Goal: Information Seeking & Learning: Learn about a topic

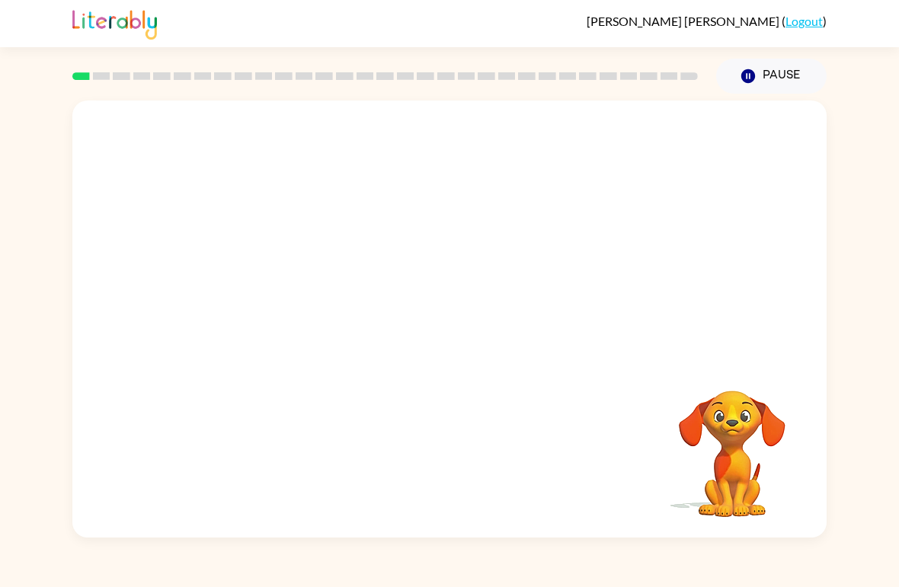
click at [143, 91] on div at bounding box center [385, 76] width 644 height 53
click at [152, 95] on div at bounding box center [385, 76] width 644 height 53
click at [171, 184] on div at bounding box center [449, 230] width 754 height 258
click at [267, 292] on video "Your browser must support playing .mp4 files to use Literably. Please try using…" at bounding box center [449, 230] width 754 height 258
click at [518, 322] on div at bounding box center [449, 319] width 754 height 437
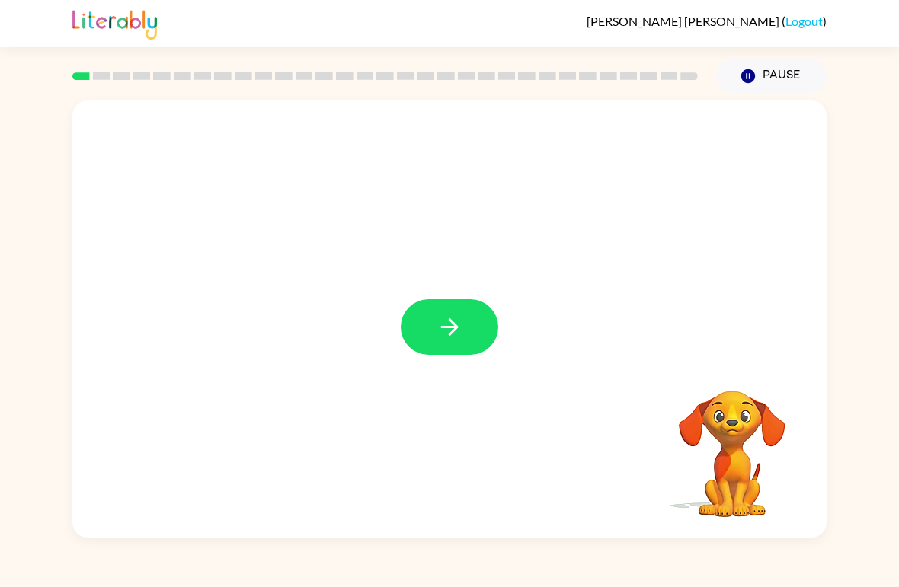
click at [451, 347] on button "button" at bounding box center [450, 327] width 98 height 56
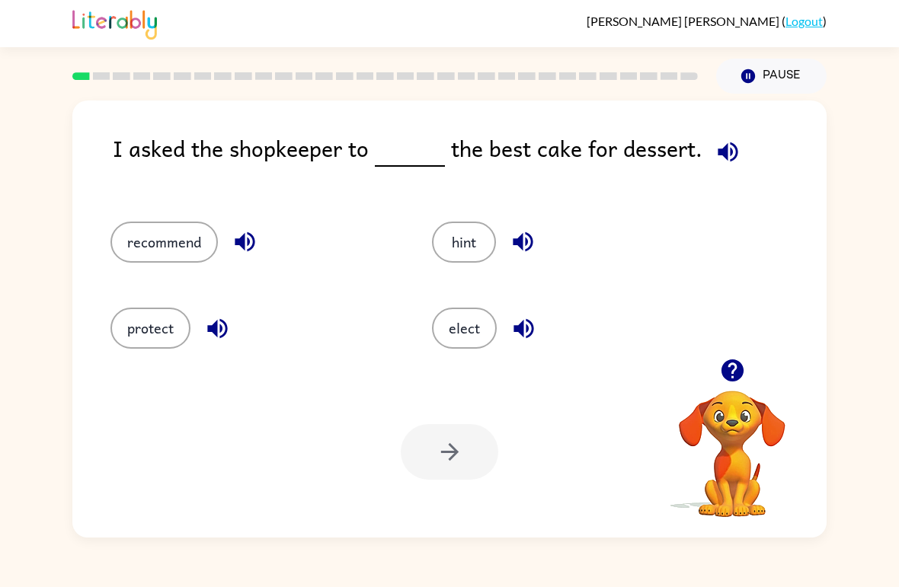
click at [477, 334] on button "elect" at bounding box center [464, 328] width 65 height 41
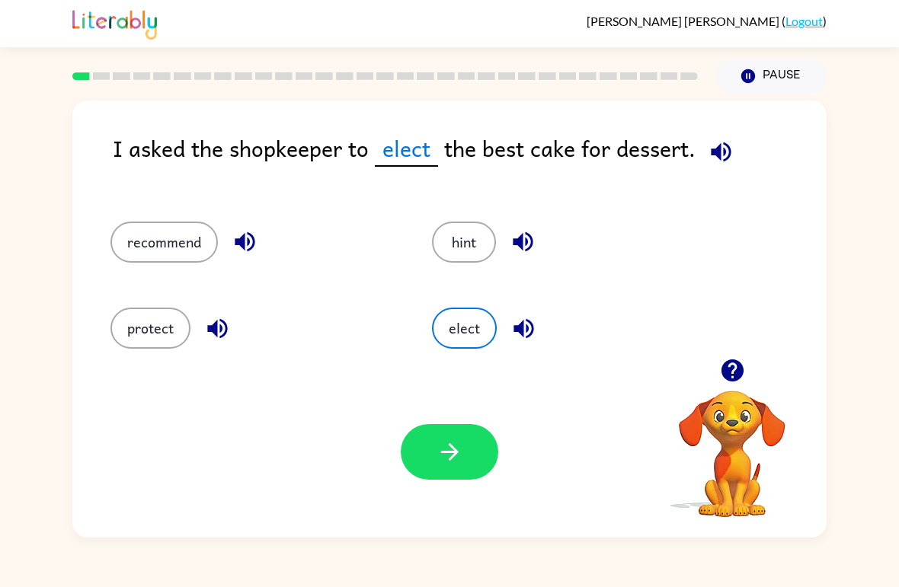
click at [457, 232] on button "hint" at bounding box center [464, 242] width 64 height 41
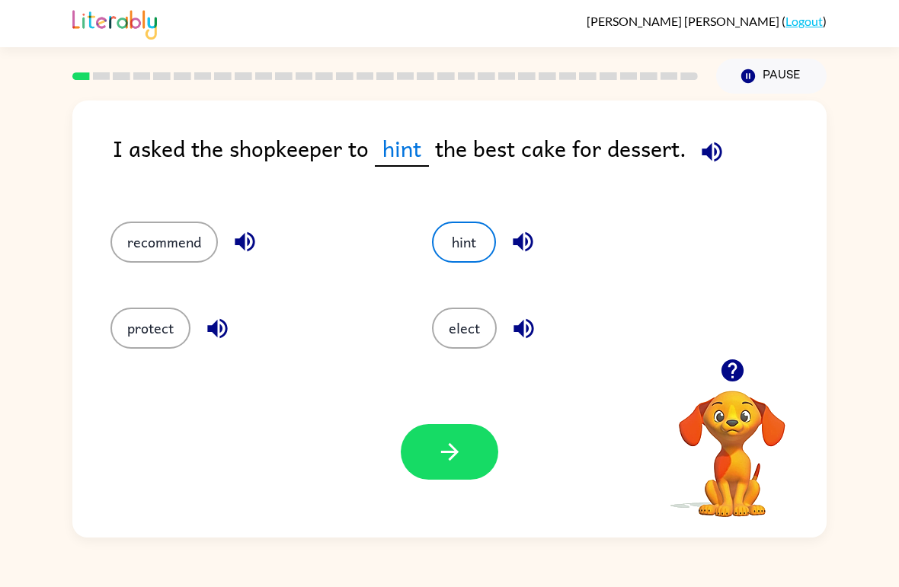
click at [155, 245] on button "recommend" at bounding box center [163, 242] width 107 height 41
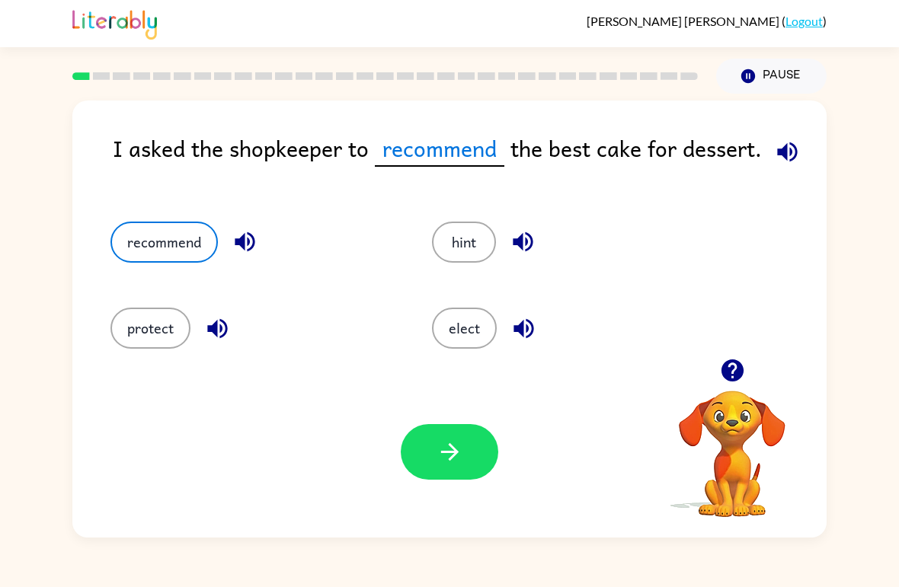
click at [439, 443] on icon "button" at bounding box center [450, 452] width 27 height 27
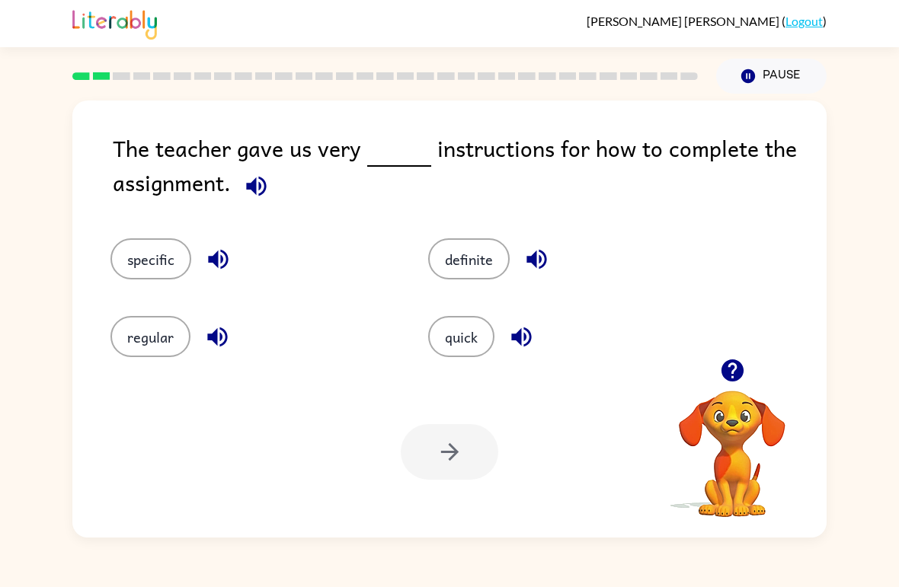
click at [128, 268] on button "specific" at bounding box center [150, 258] width 81 height 41
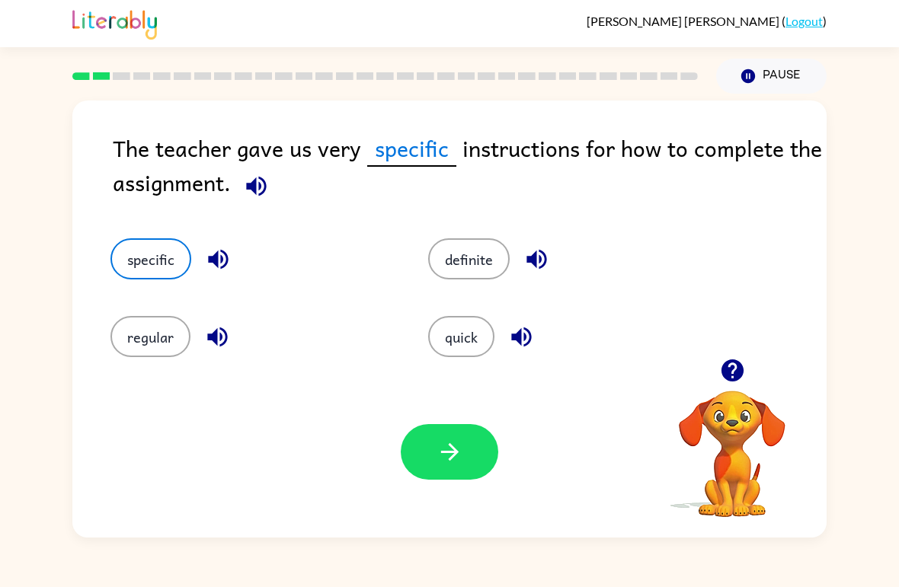
click at [464, 455] on button "button" at bounding box center [450, 452] width 98 height 56
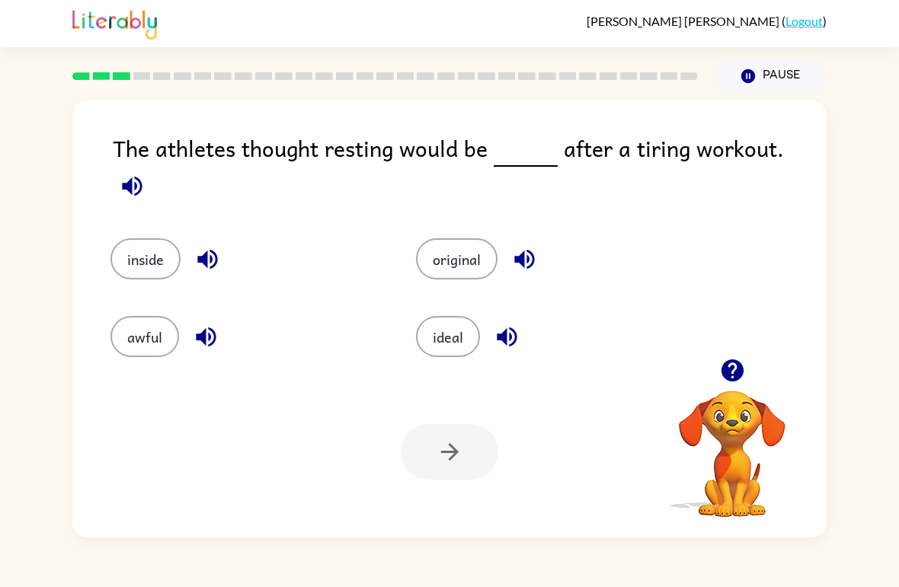
click at [463, 332] on button "ideal" at bounding box center [448, 336] width 64 height 41
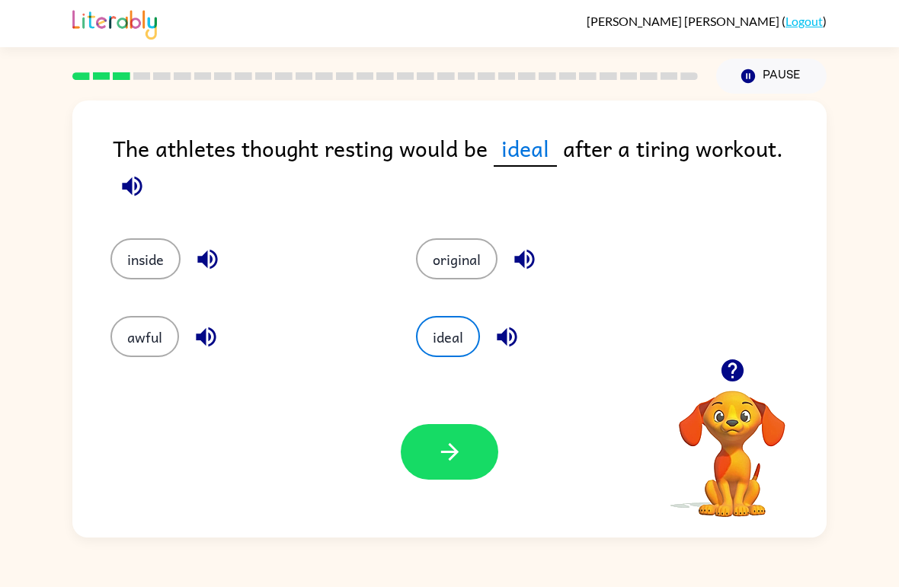
click at [437, 450] on icon "button" at bounding box center [450, 452] width 27 height 27
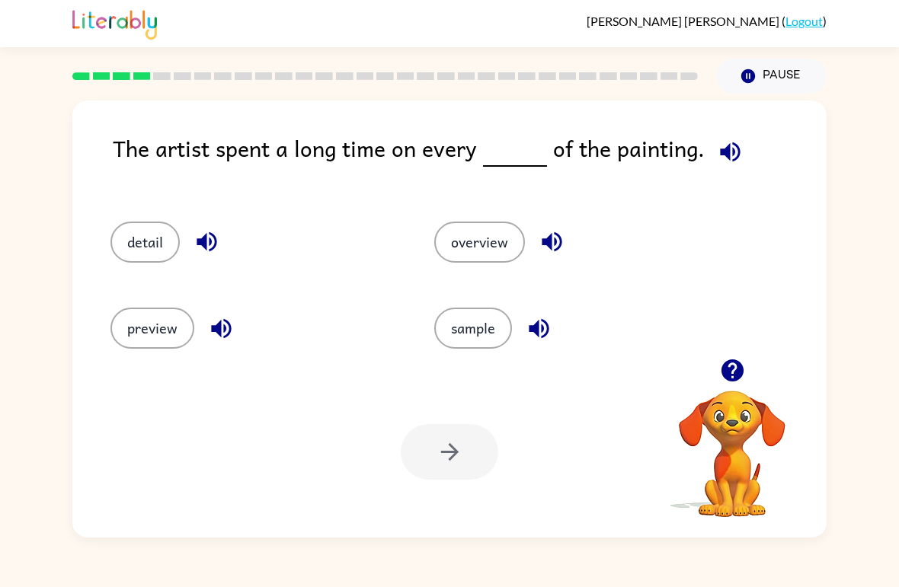
click at [143, 247] on button "detail" at bounding box center [144, 242] width 69 height 41
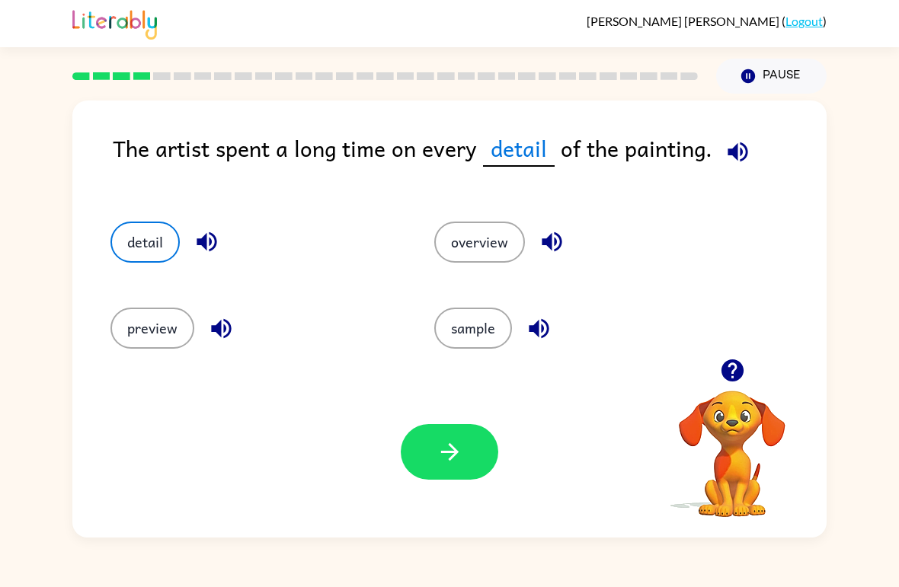
click at [452, 461] on icon "button" at bounding box center [450, 452] width 27 height 27
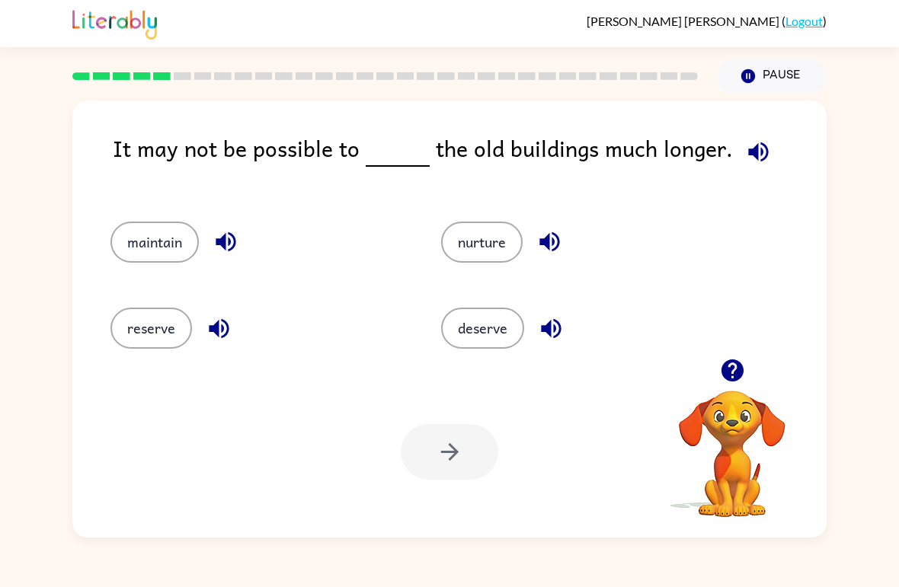
click at [148, 242] on button "maintain" at bounding box center [154, 242] width 88 height 41
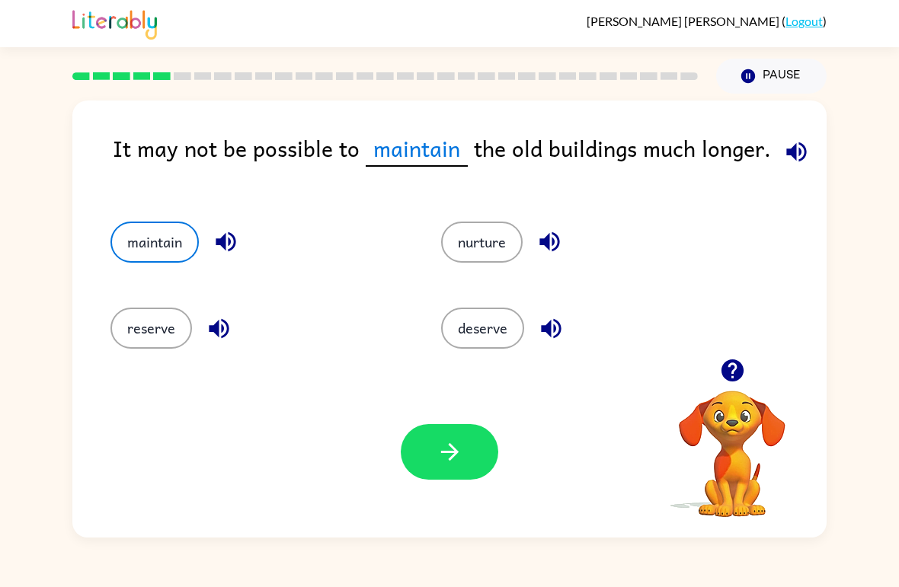
click at [440, 453] on icon "button" at bounding box center [450, 452] width 27 height 27
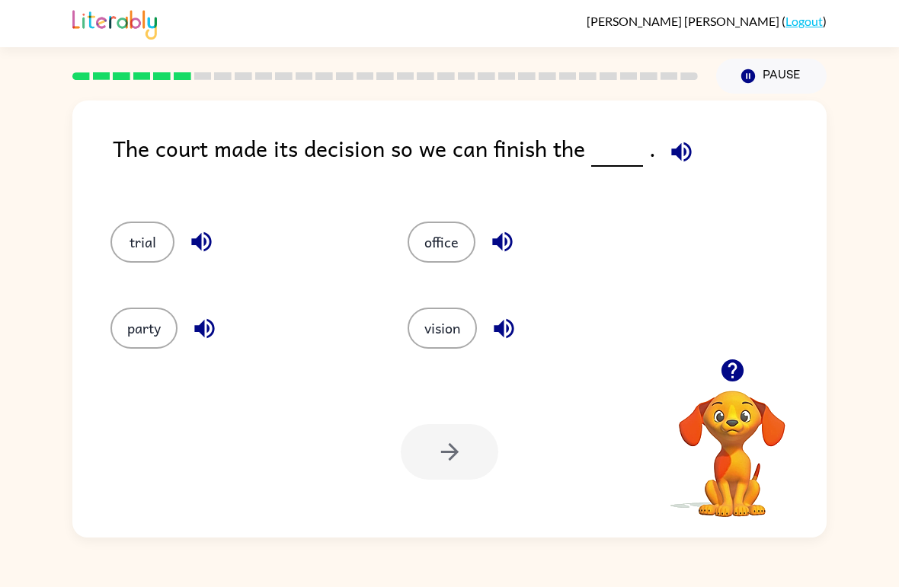
click at [134, 338] on button "party" at bounding box center [143, 328] width 67 height 41
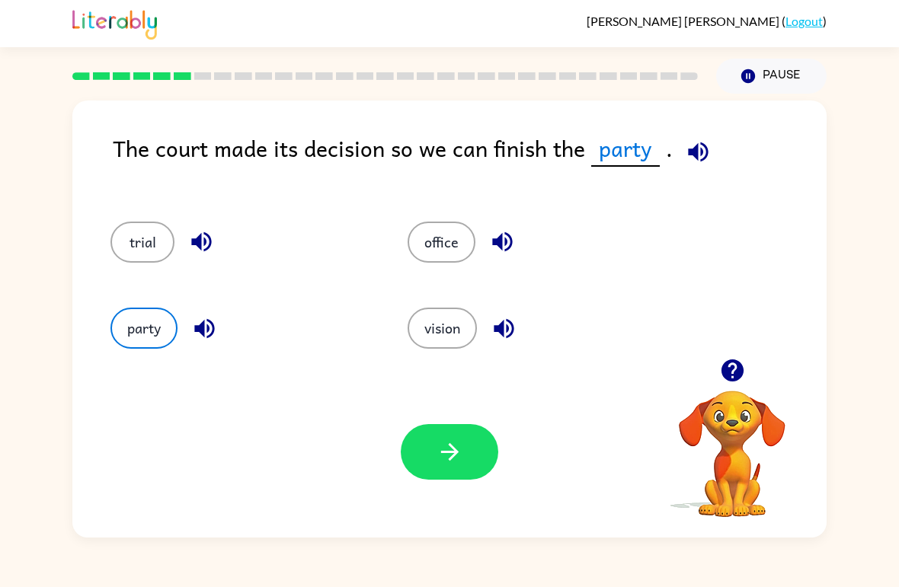
click at [464, 459] on button "button" at bounding box center [450, 452] width 98 height 56
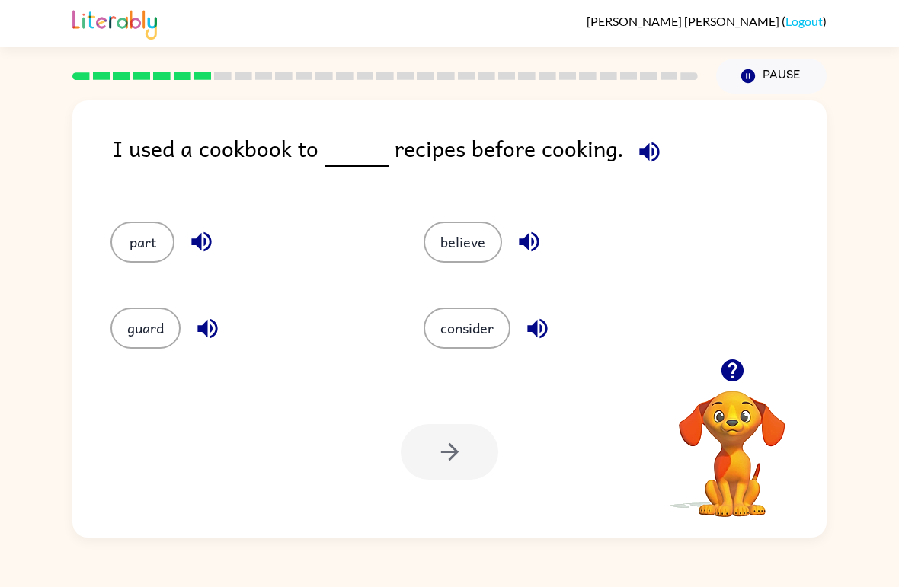
click at [139, 260] on button "part" at bounding box center [142, 242] width 64 height 41
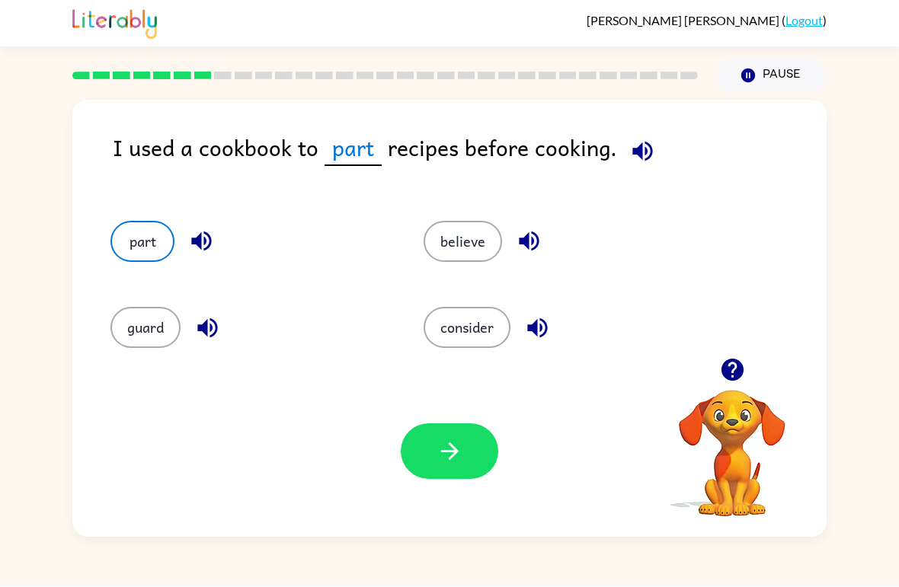
click at [138, 334] on button "guard" at bounding box center [145, 328] width 70 height 41
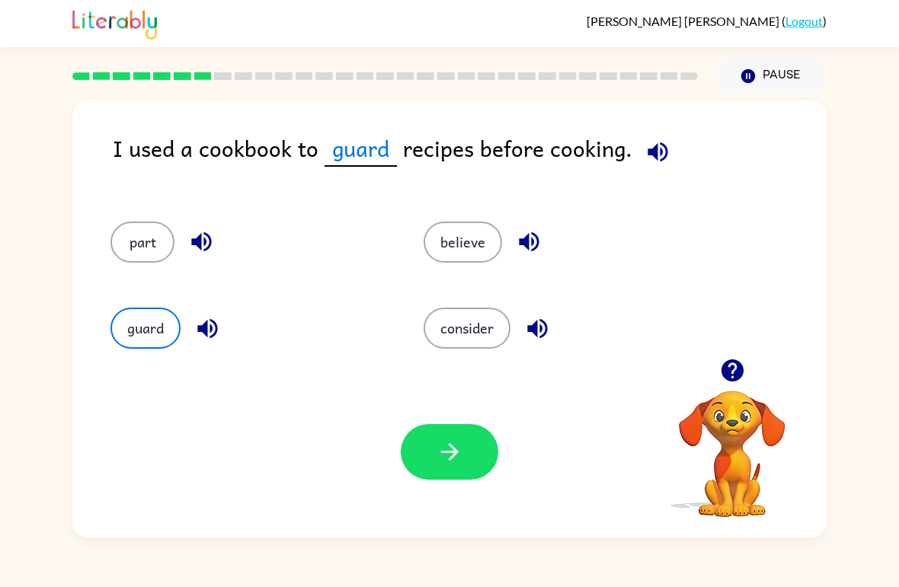
click at [475, 328] on button "consider" at bounding box center [467, 328] width 87 height 41
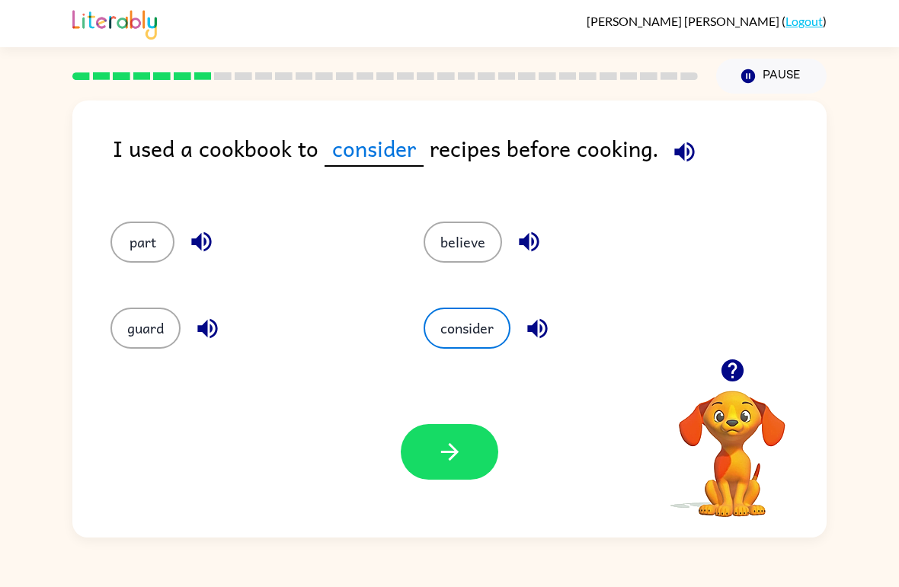
click at [451, 461] on icon "button" at bounding box center [450, 452] width 27 height 27
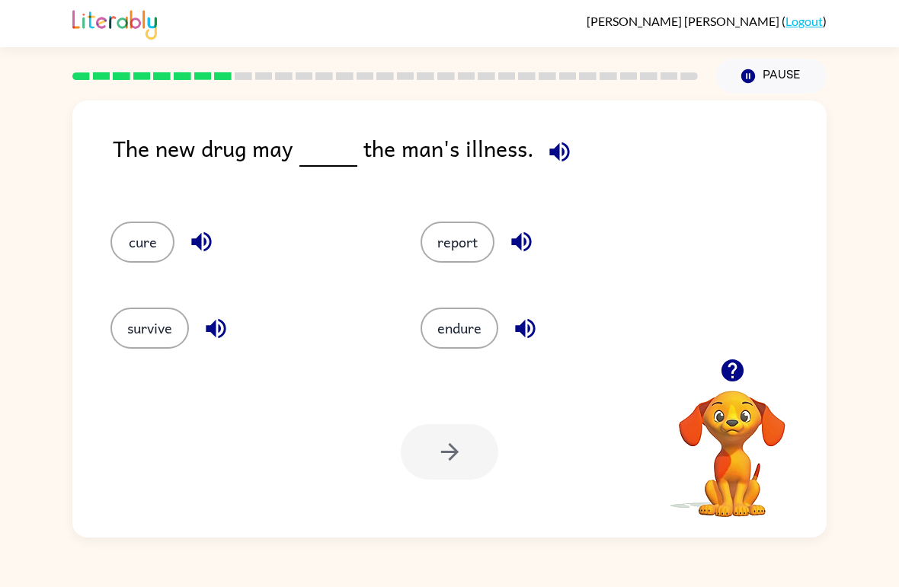
click at [127, 329] on button "survive" at bounding box center [149, 328] width 78 height 41
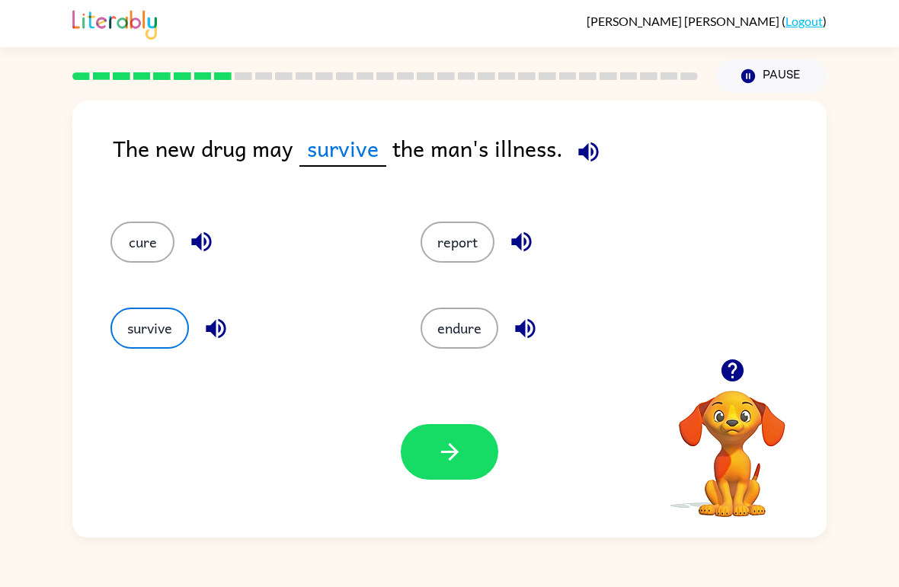
click at [464, 318] on button "endure" at bounding box center [460, 328] width 78 height 41
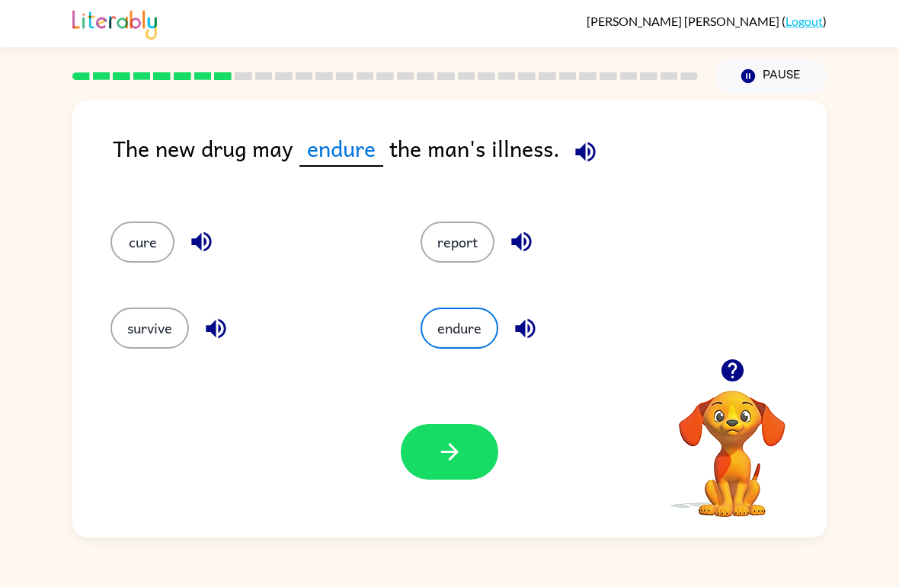
click at [455, 450] on icon "button" at bounding box center [449, 452] width 18 height 18
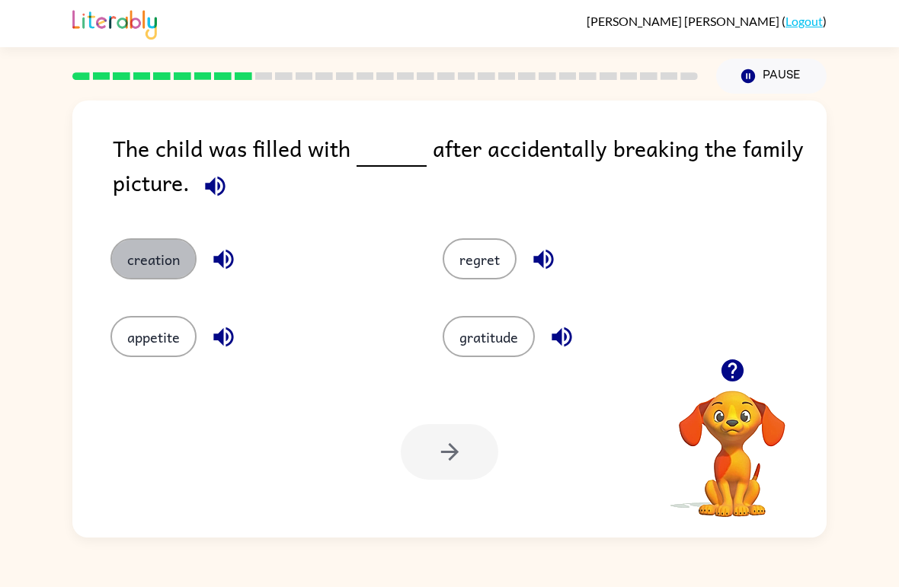
click at [136, 254] on button "creation" at bounding box center [153, 258] width 86 height 41
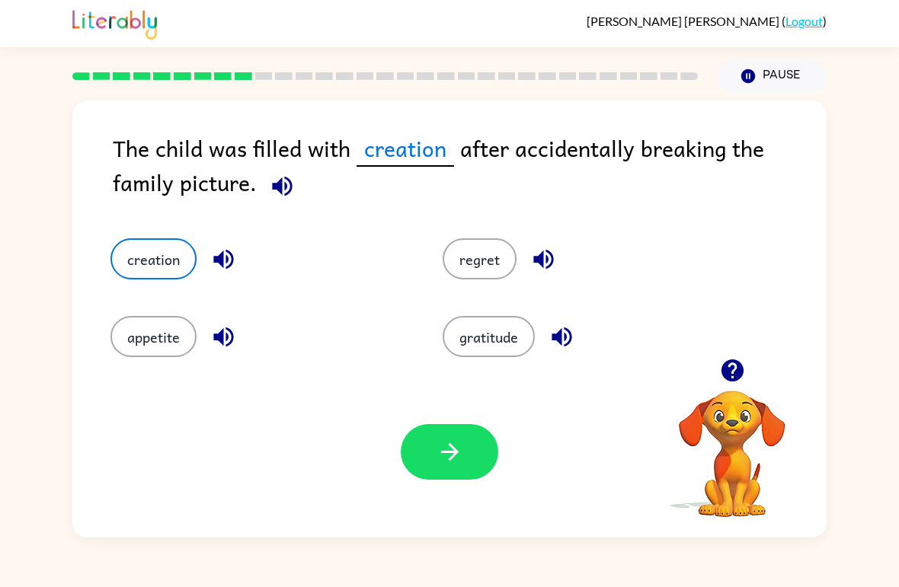
click at [147, 339] on button "appetite" at bounding box center [153, 336] width 86 height 41
click at [511, 341] on button "gratitude" at bounding box center [489, 336] width 92 height 41
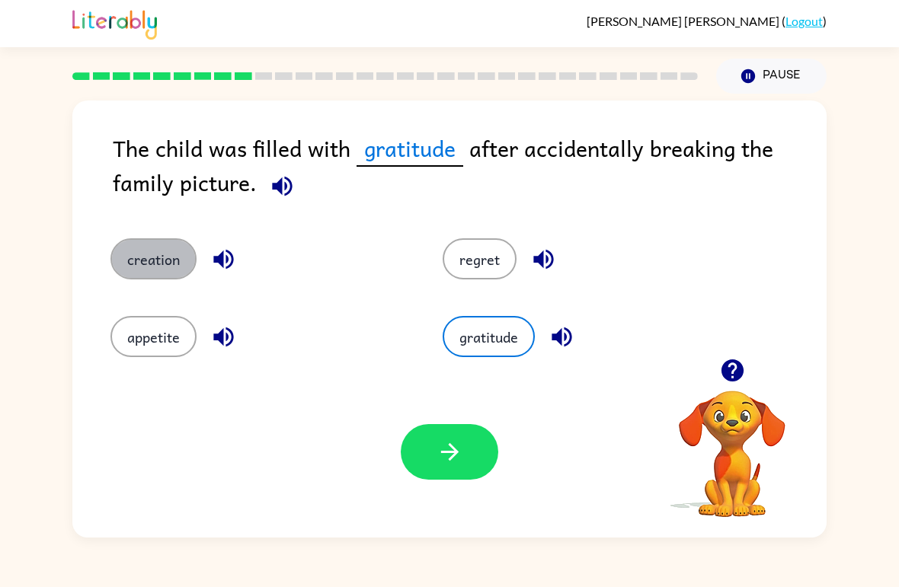
click at [154, 264] on button "creation" at bounding box center [153, 258] width 86 height 41
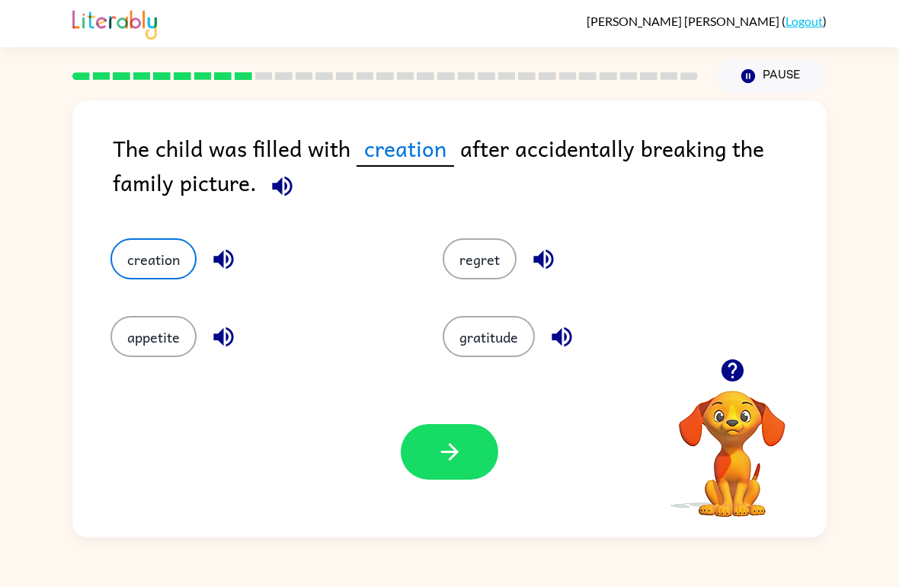
click at [475, 457] on button "button" at bounding box center [450, 452] width 98 height 56
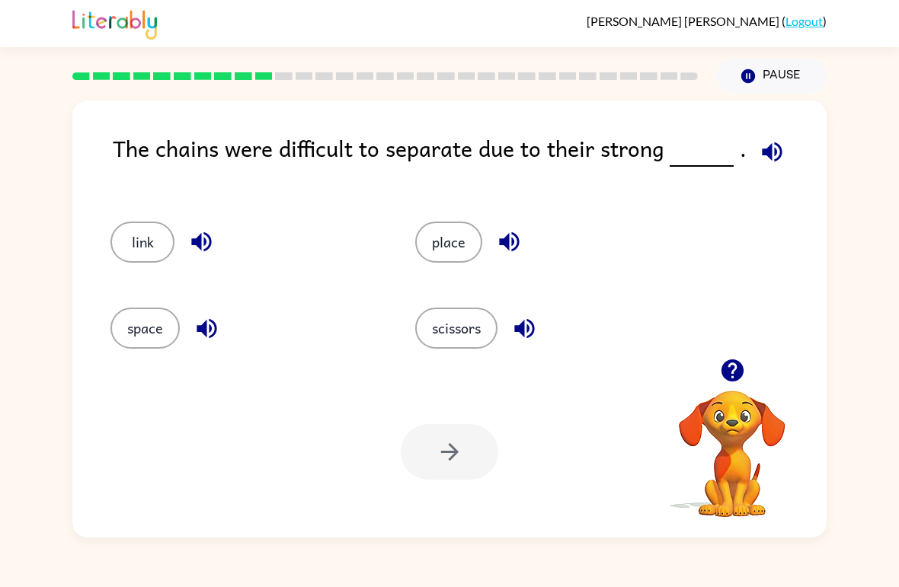
click at [462, 444] on div at bounding box center [450, 452] width 98 height 56
click at [460, 360] on div "scissors" at bounding box center [538, 322] width 305 height 86
click at [456, 344] on button "scissors" at bounding box center [456, 328] width 82 height 41
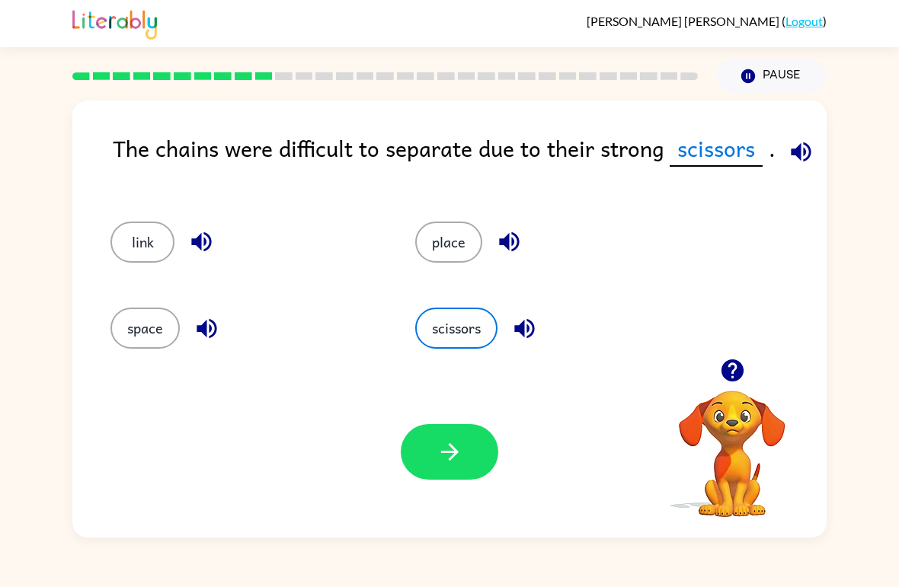
click at [456, 343] on button "scissors" at bounding box center [456, 328] width 82 height 41
click at [429, 437] on button "button" at bounding box center [450, 452] width 98 height 56
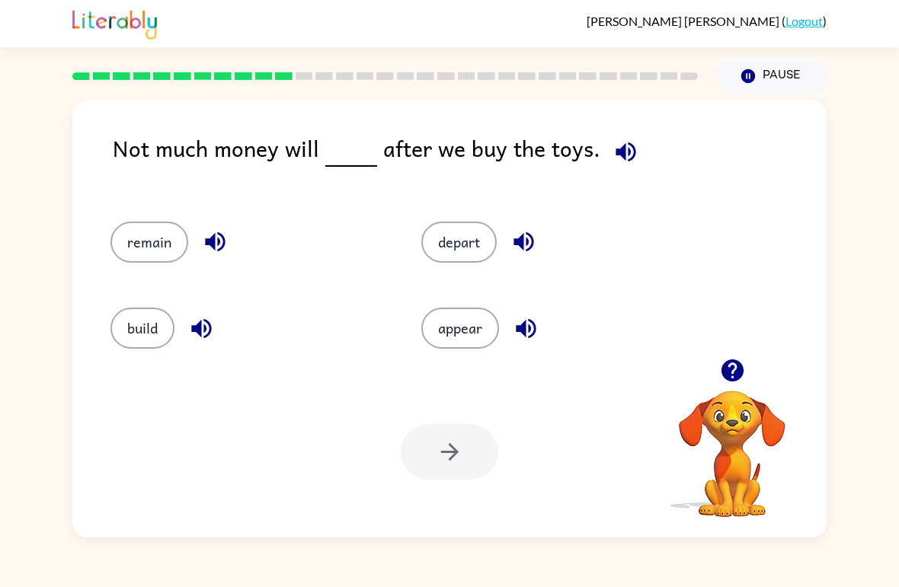
click at [158, 225] on button "remain" at bounding box center [149, 242] width 78 height 41
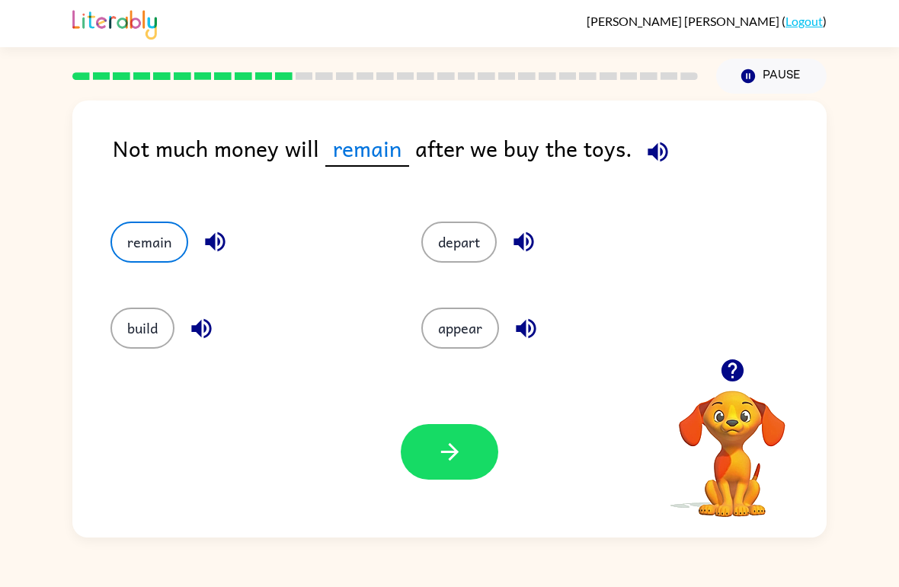
click at [446, 466] on button "button" at bounding box center [450, 452] width 98 height 56
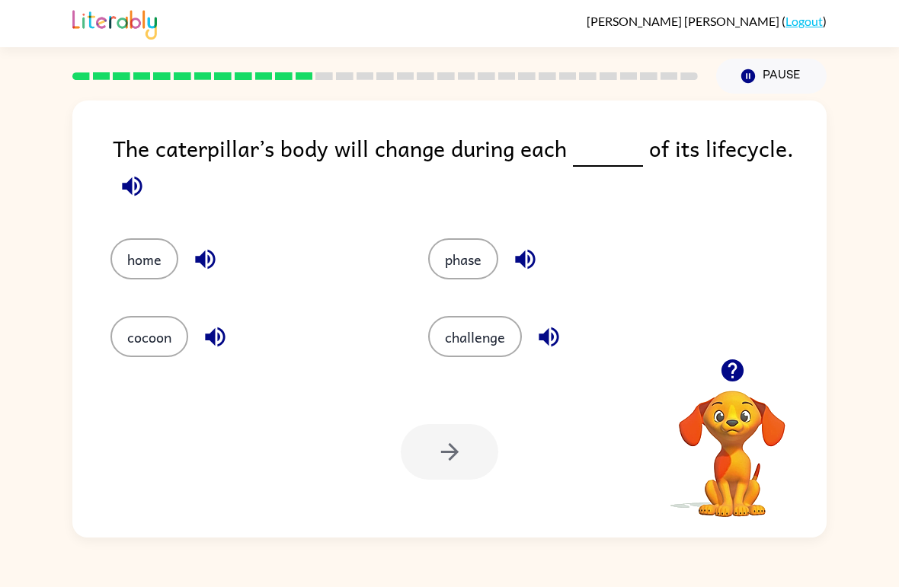
click at [491, 341] on button "challenge" at bounding box center [475, 336] width 94 height 41
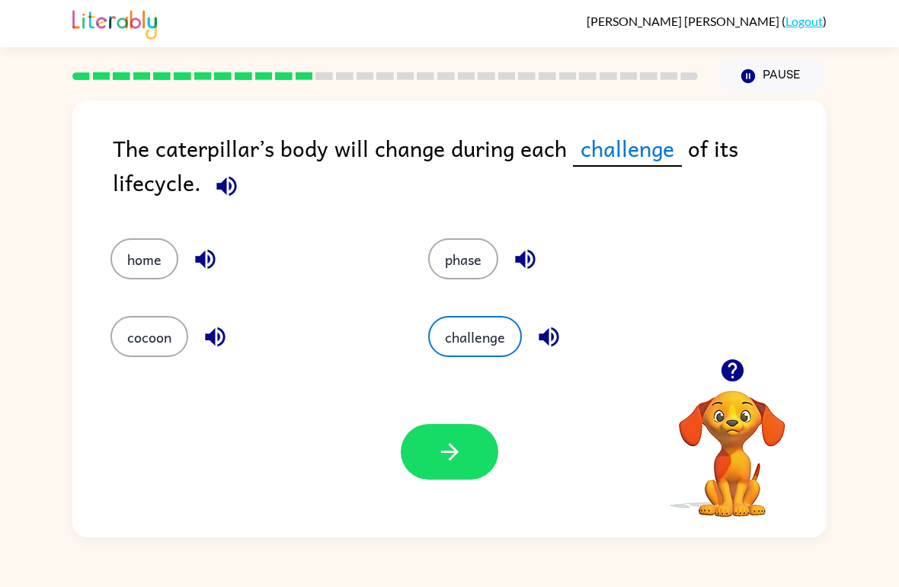
click at [458, 454] on icon "button" at bounding box center [450, 452] width 27 height 27
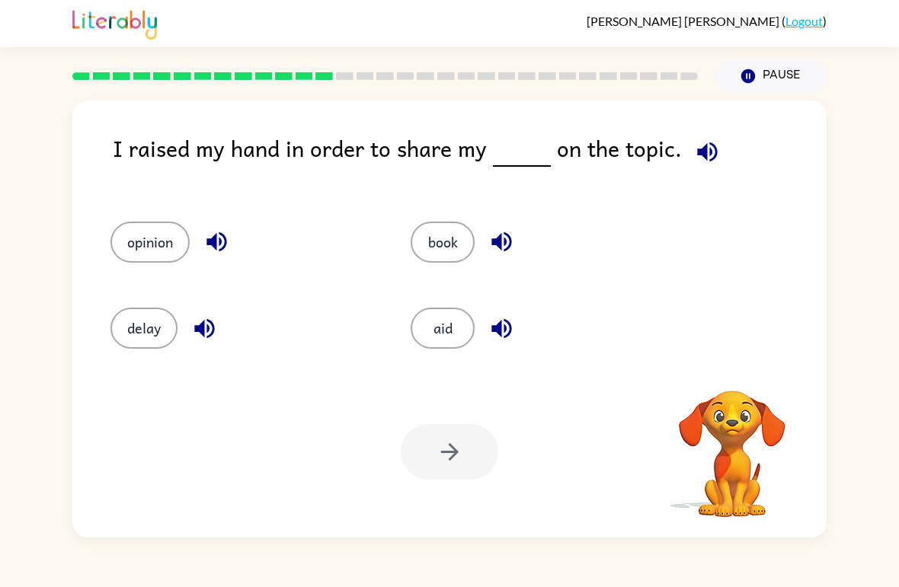
click at [450, 254] on button "book" at bounding box center [443, 242] width 64 height 41
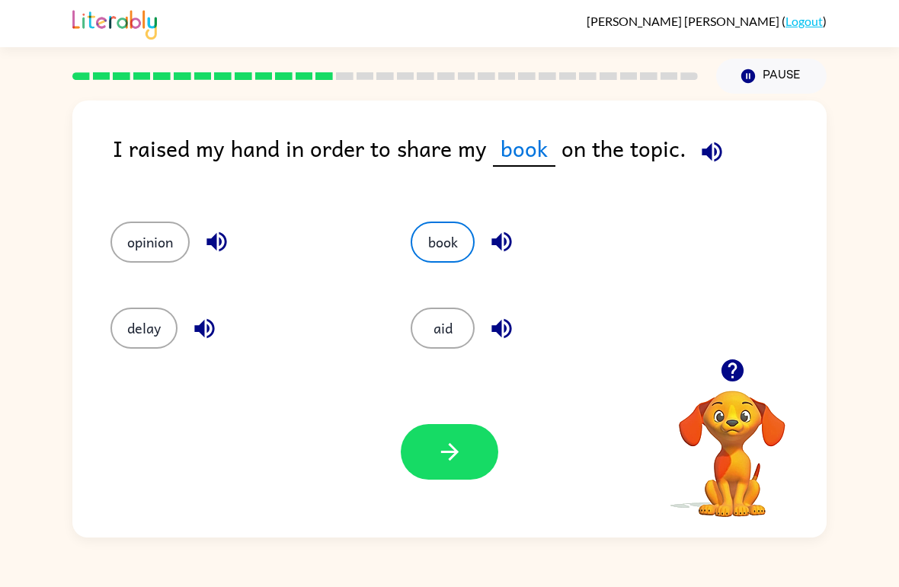
click at [429, 480] on button "button" at bounding box center [450, 452] width 98 height 56
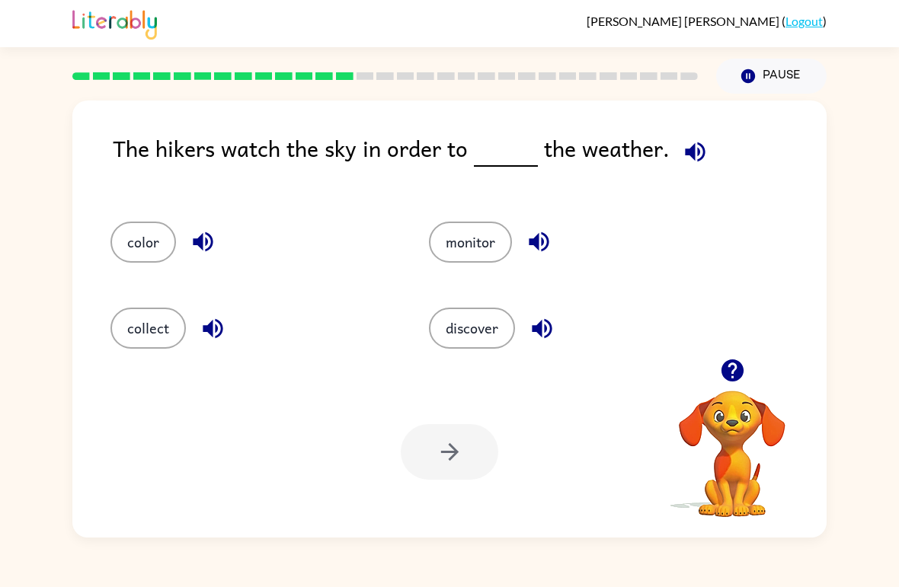
click at [460, 245] on button "monitor" at bounding box center [470, 242] width 83 height 41
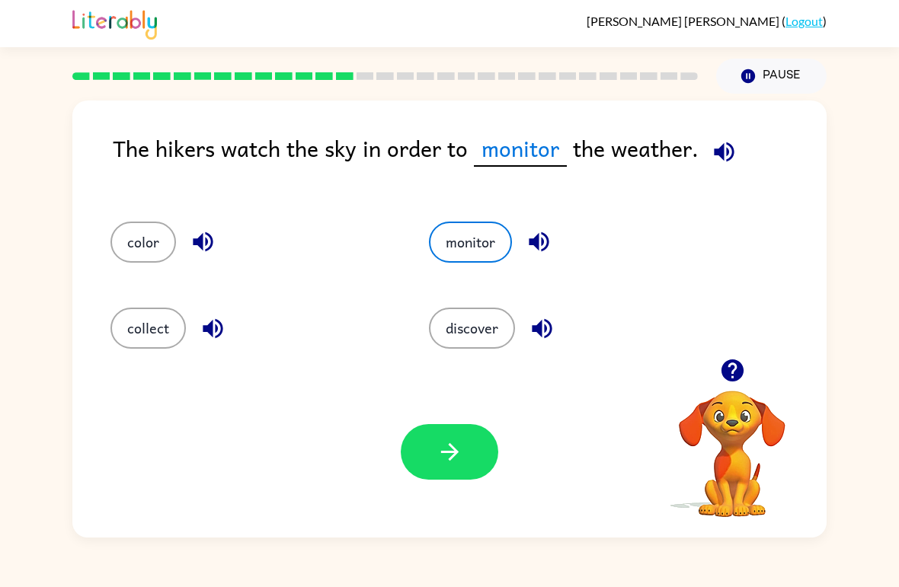
click at [450, 469] on button "button" at bounding box center [450, 452] width 98 height 56
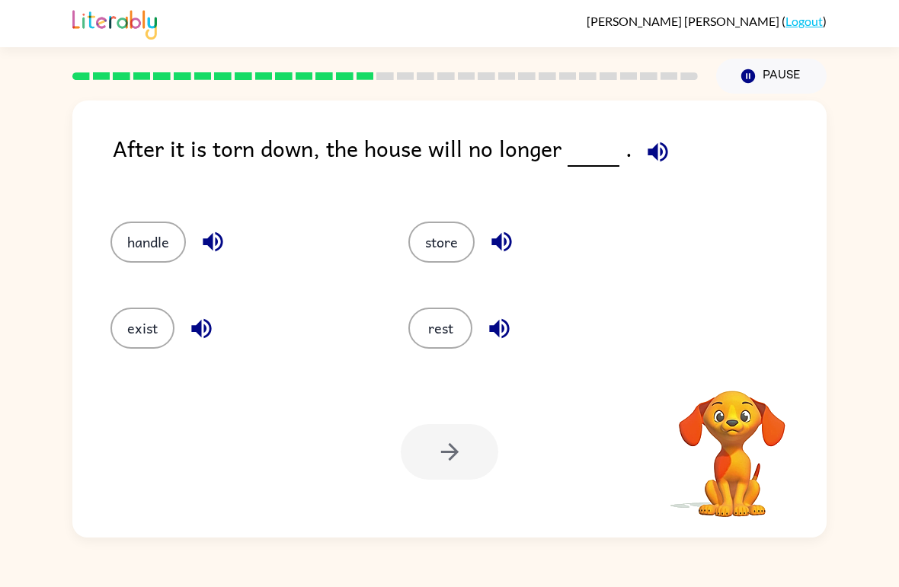
click at [437, 328] on button "rest" at bounding box center [440, 328] width 64 height 41
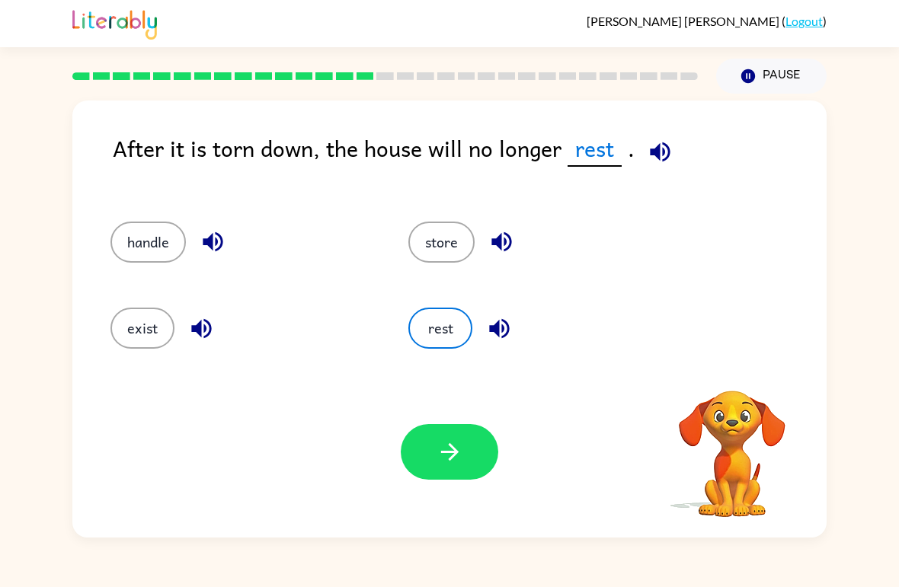
click at [459, 451] on icon "button" at bounding box center [450, 452] width 27 height 27
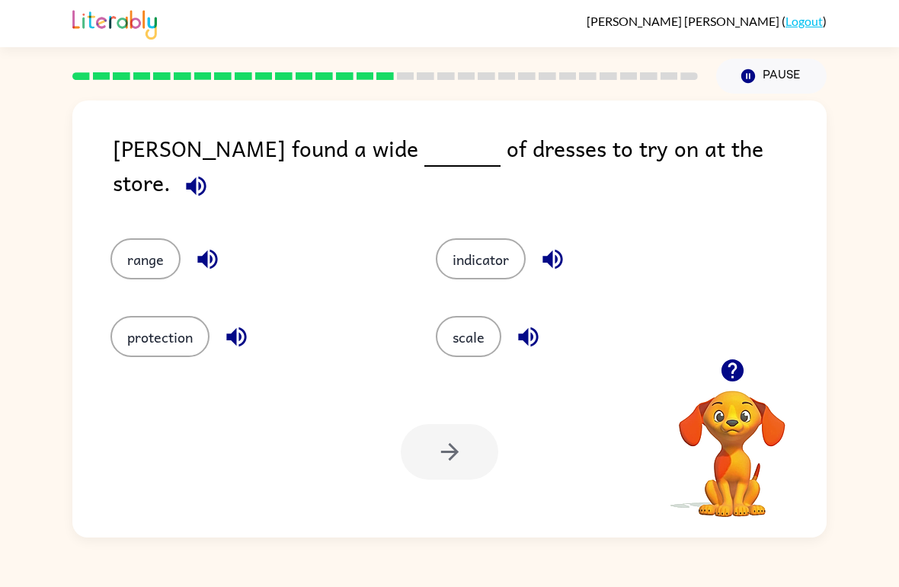
click at [130, 248] on button "range" at bounding box center [145, 258] width 70 height 41
click at [466, 476] on button "button" at bounding box center [450, 452] width 98 height 56
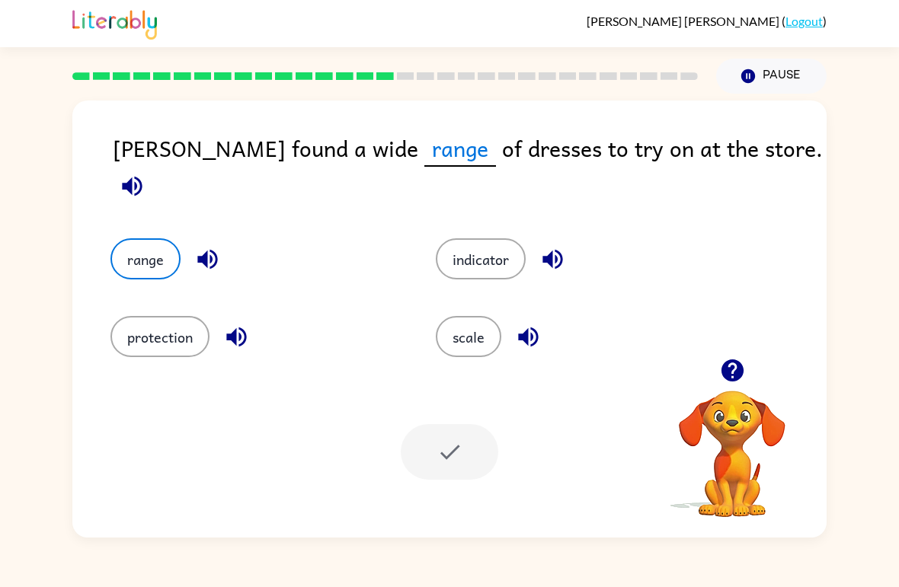
click at [488, 466] on div at bounding box center [450, 452] width 98 height 56
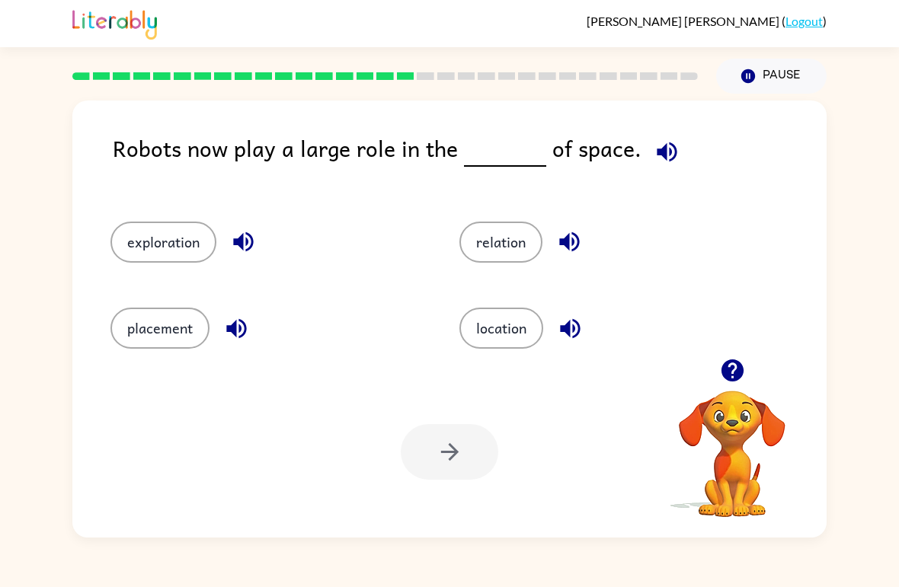
click at [507, 335] on button "location" at bounding box center [501, 328] width 84 height 41
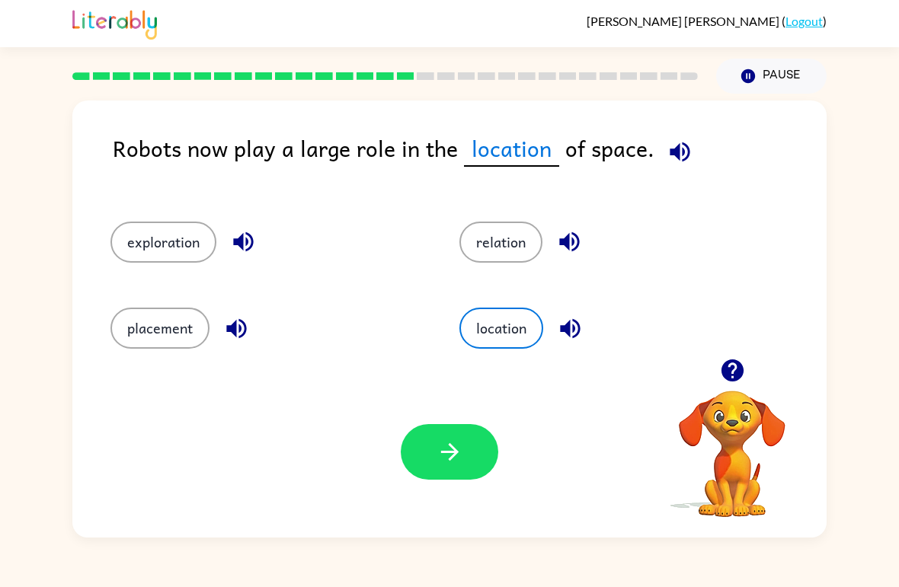
click at [455, 466] on button "button" at bounding box center [450, 452] width 98 height 56
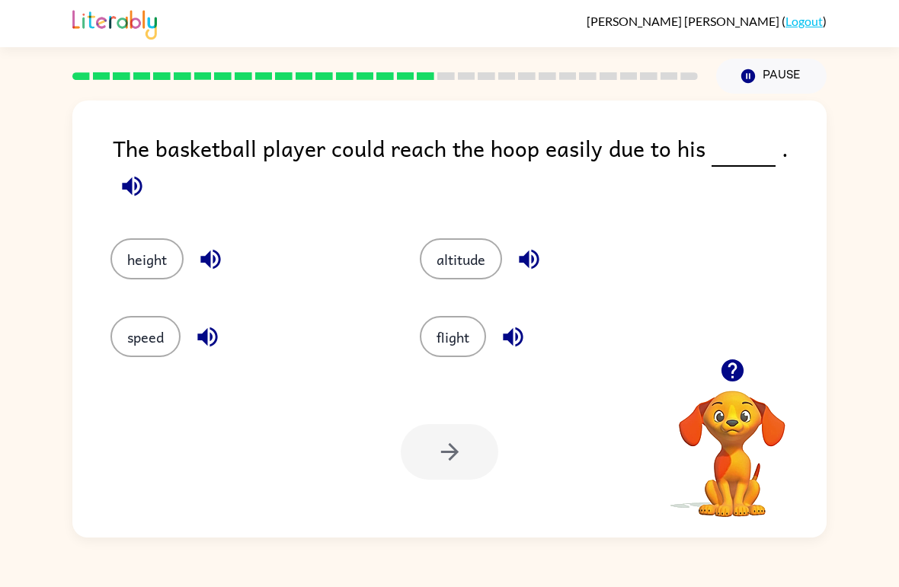
click at [443, 324] on button "flight" at bounding box center [453, 336] width 66 height 41
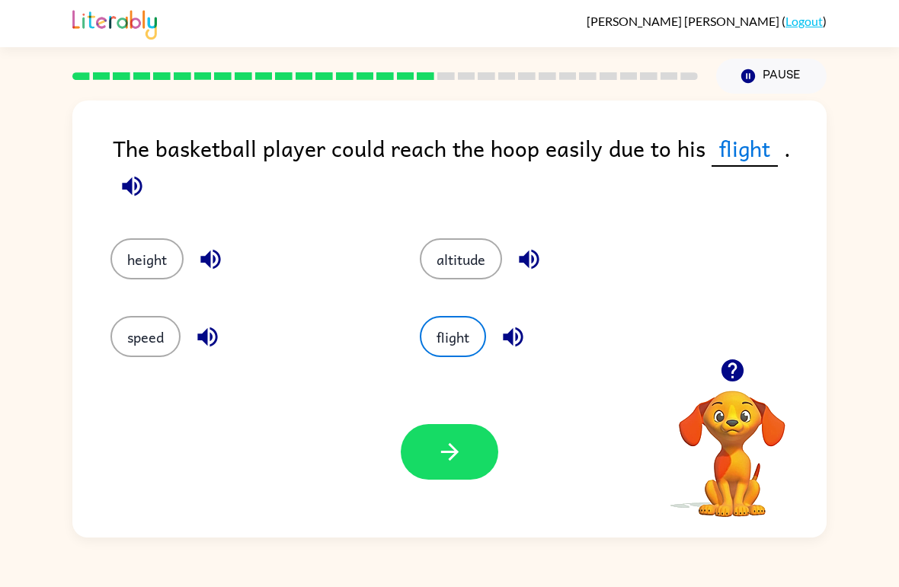
click at [142, 258] on button "height" at bounding box center [146, 258] width 73 height 41
click at [446, 455] on icon "button" at bounding box center [450, 452] width 27 height 27
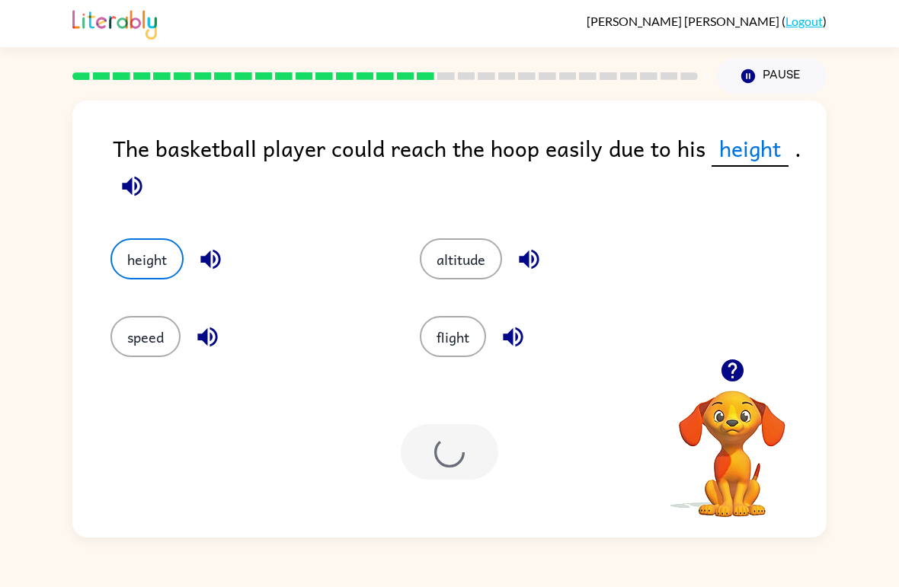
click at [418, 440] on div at bounding box center [450, 452] width 98 height 56
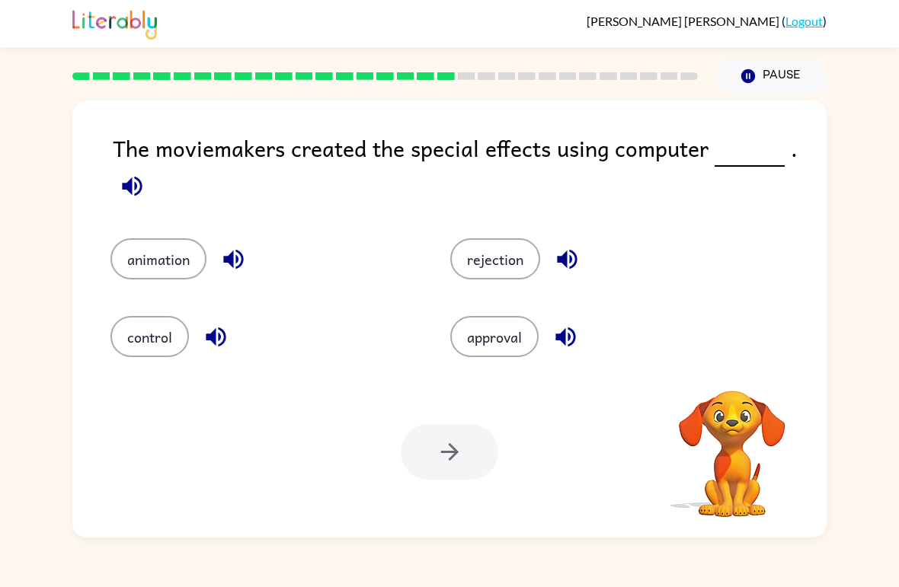
click at [488, 263] on button "rejection" at bounding box center [495, 258] width 90 height 41
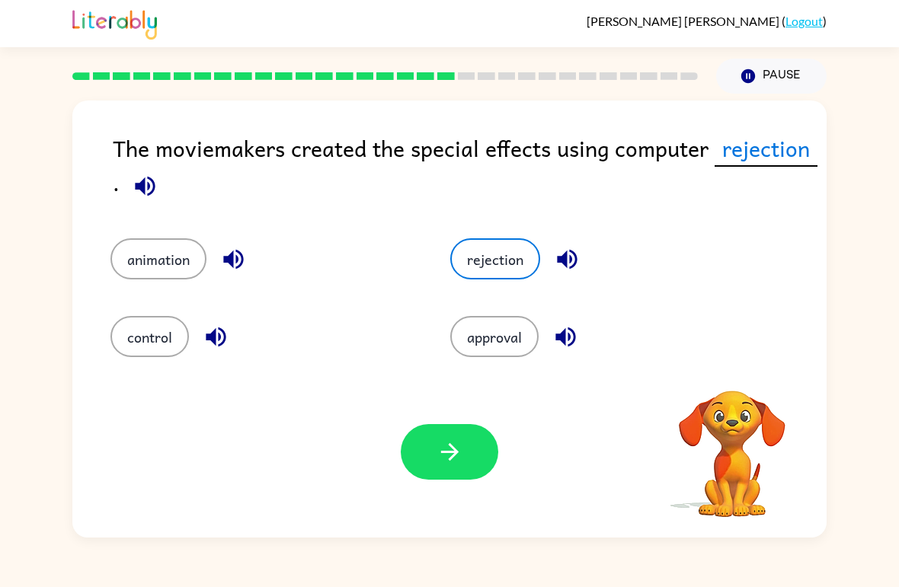
click at [449, 446] on icon "button" at bounding box center [449, 452] width 18 height 18
click at [492, 469] on div at bounding box center [450, 452] width 98 height 56
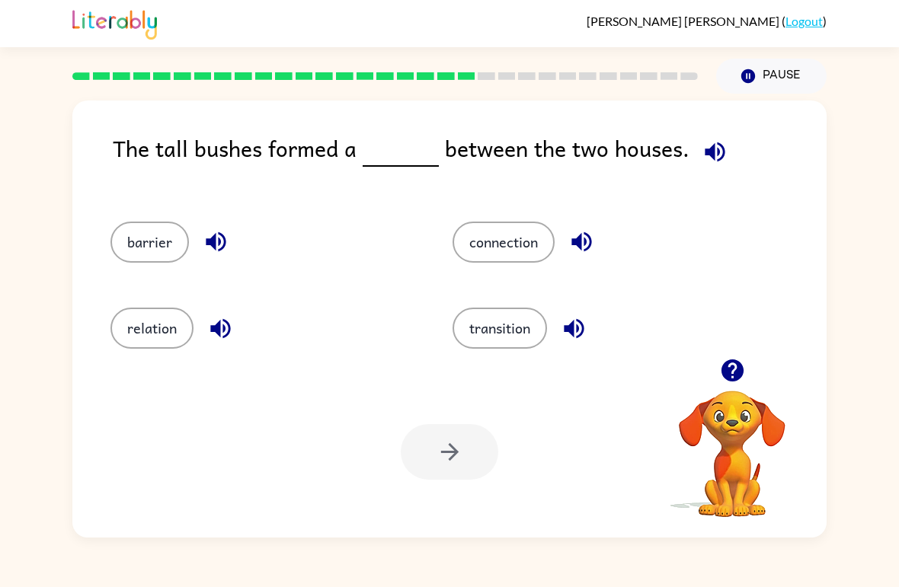
click at [530, 242] on button "connection" at bounding box center [504, 242] width 102 height 41
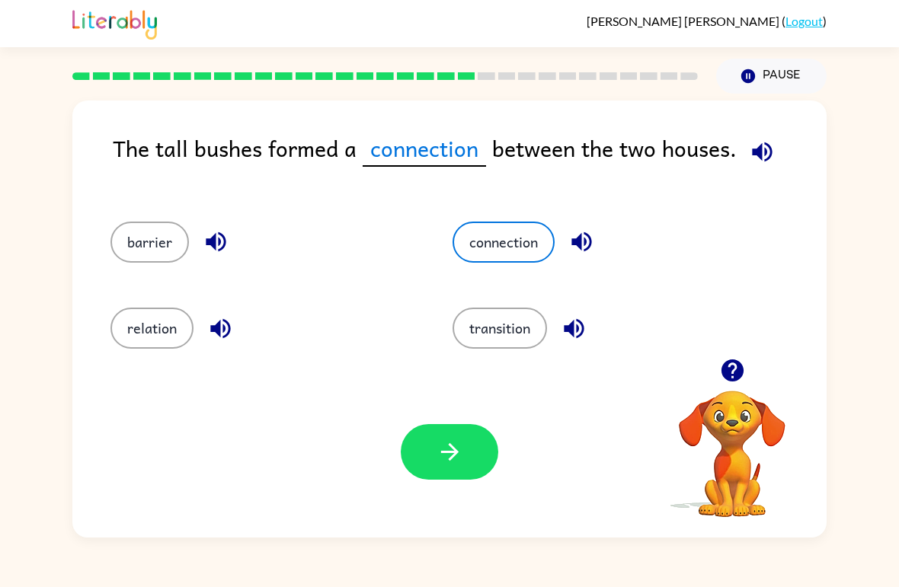
click at [461, 461] on icon "button" at bounding box center [450, 452] width 27 height 27
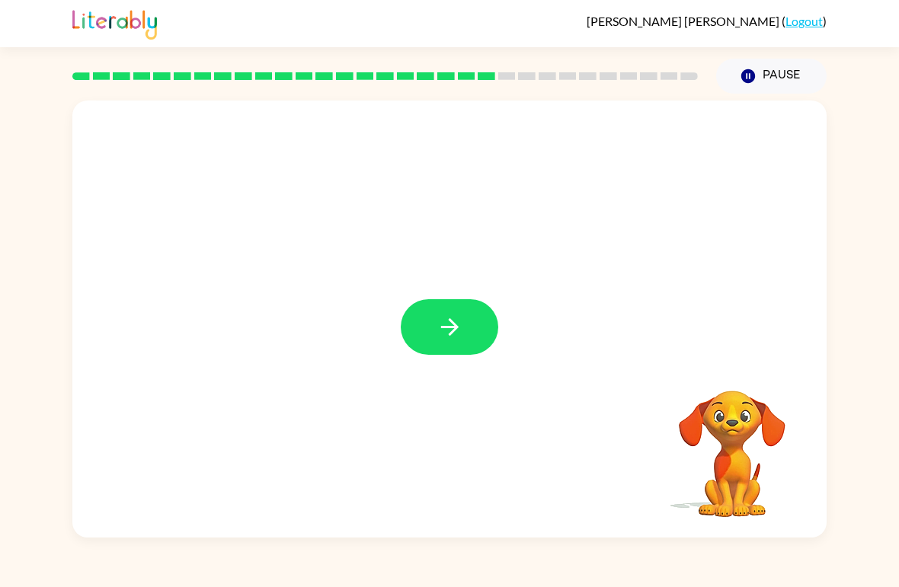
click at [498, 299] on div at bounding box center [449, 319] width 754 height 437
click at [451, 341] on button "button" at bounding box center [450, 327] width 98 height 56
click at [450, 341] on div at bounding box center [450, 327] width 98 height 56
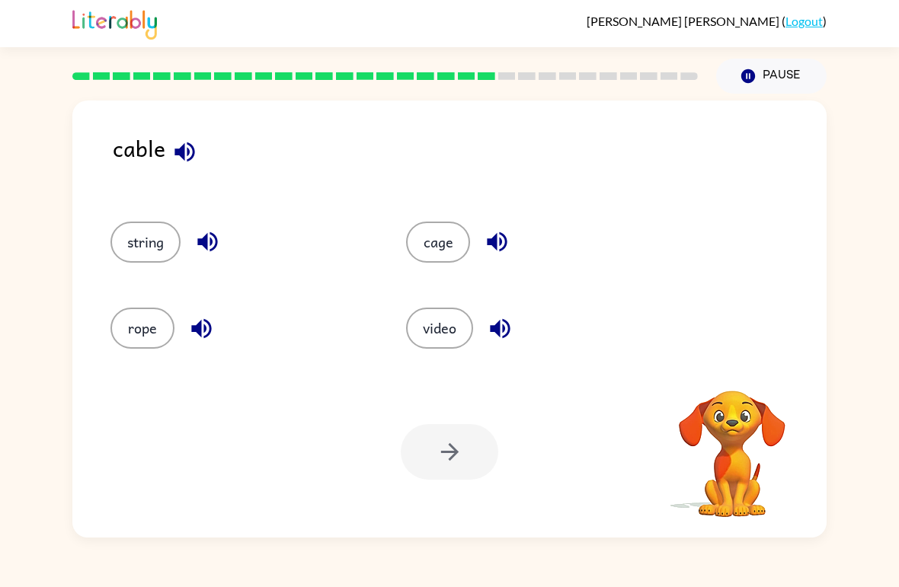
click at [181, 146] on icon "button" at bounding box center [184, 152] width 27 height 27
click at [213, 251] on icon "button" at bounding box center [207, 242] width 20 height 20
click at [186, 348] on div "rope" at bounding box center [240, 328] width 261 height 41
click at [158, 258] on button "string" at bounding box center [145, 242] width 70 height 41
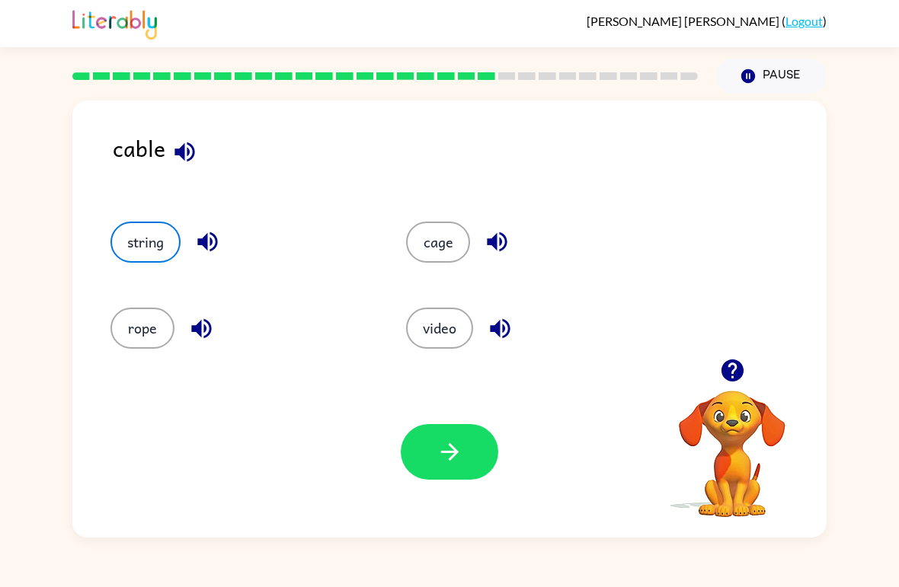
click at [450, 447] on icon "button" at bounding box center [450, 452] width 27 height 27
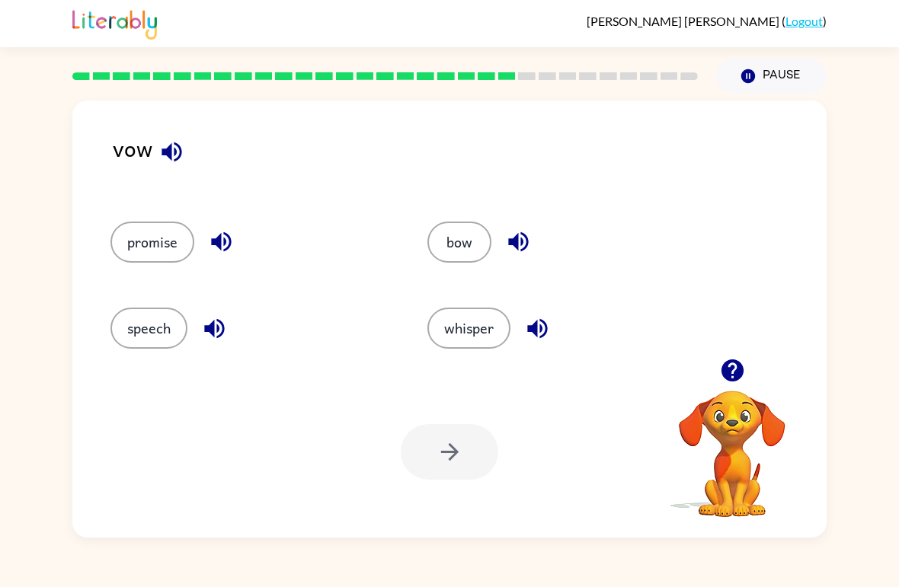
click at [521, 239] on icon "button" at bounding box center [518, 242] width 20 height 20
click at [466, 252] on button "bow" at bounding box center [459, 242] width 64 height 41
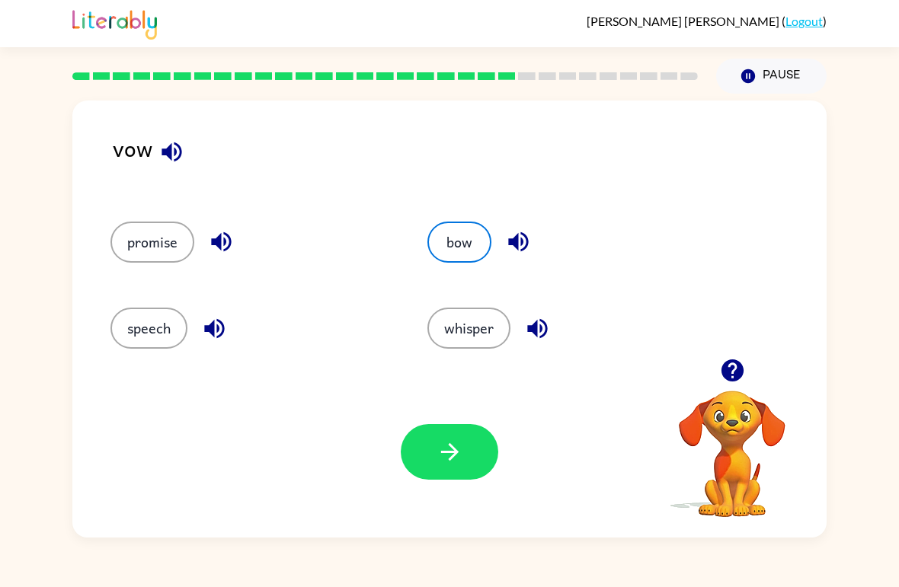
click at [462, 460] on icon "button" at bounding box center [450, 452] width 27 height 27
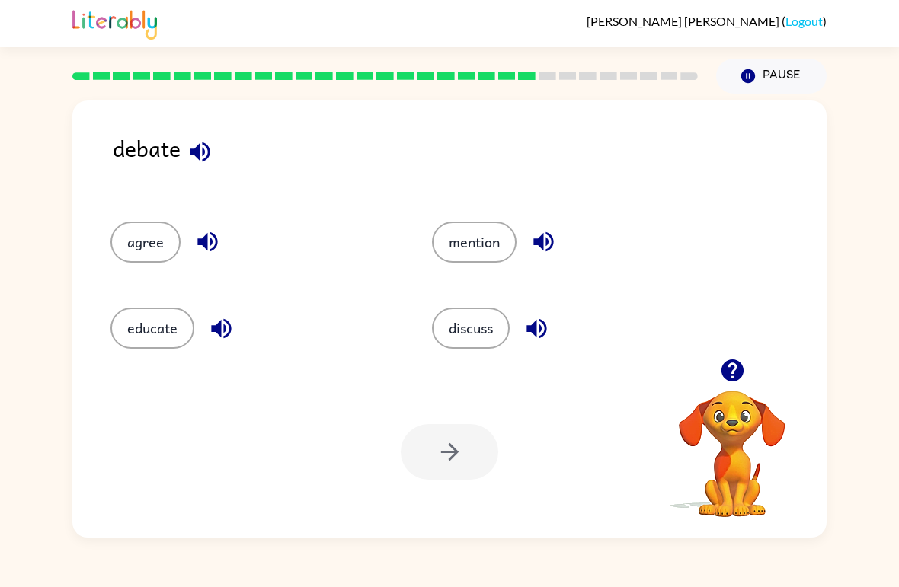
click at [480, 328] on button "discuss" at bounding box center [471, 328] width 78 height 41
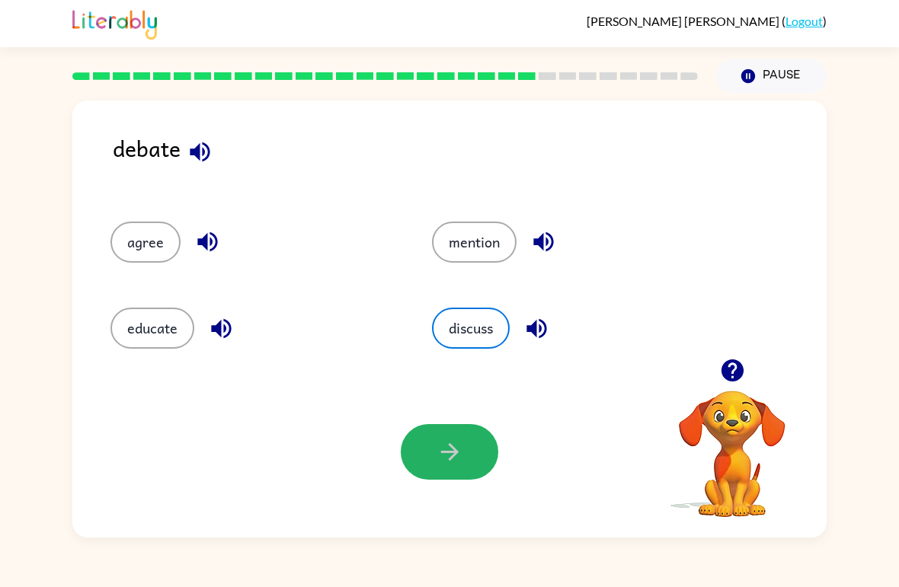
click at [446, 466] on button "button" at bounding box center [450, 452] width 98 height 56
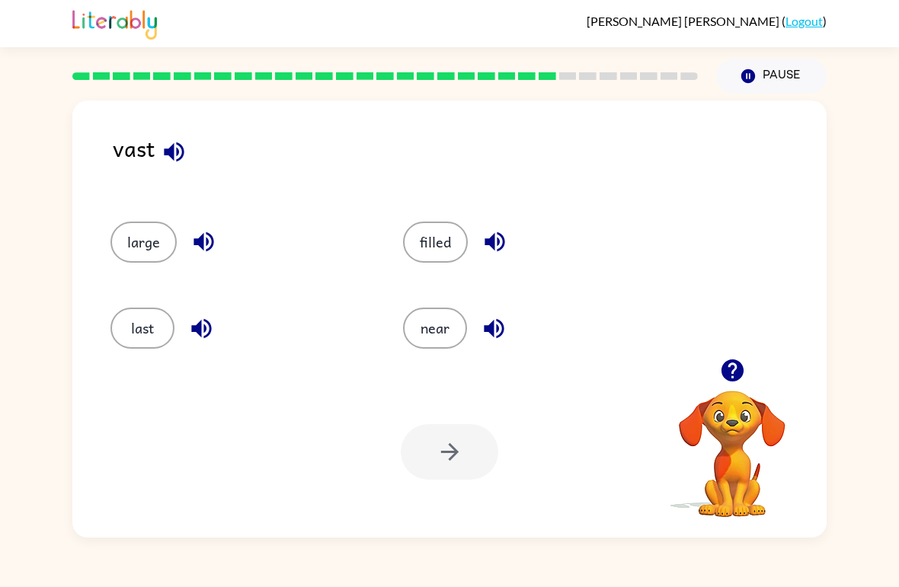
click at [173, 158] on icon "button" at bounding box center [174, 152] width 20 height 20
click at [216, 255] on icon "button" at bounding box center [203, 242] width 27 height 27
click at [149, 322] on button "last" at bounding box center [142, 328] width 64 height 41
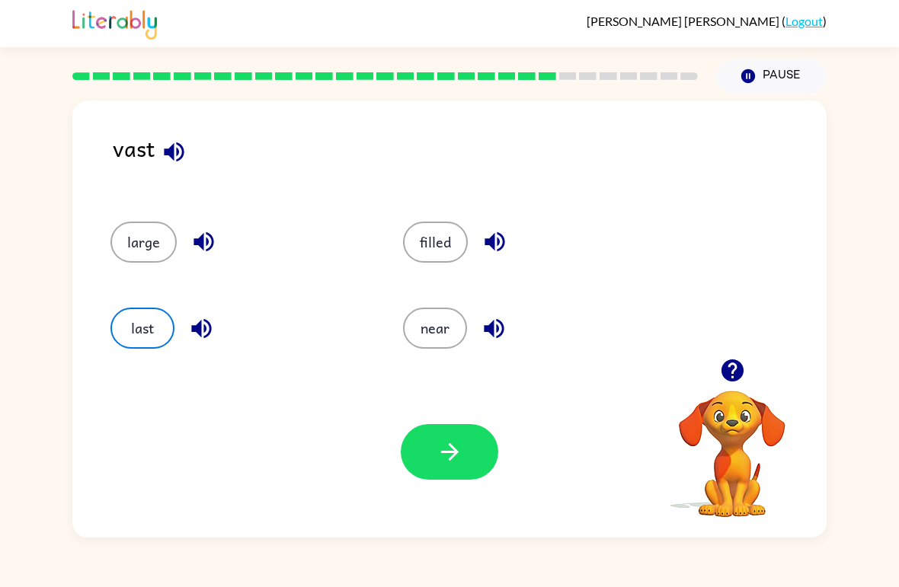
click at [466, 459] on button "button" at bounding box center [450, 452] width 98 height 56
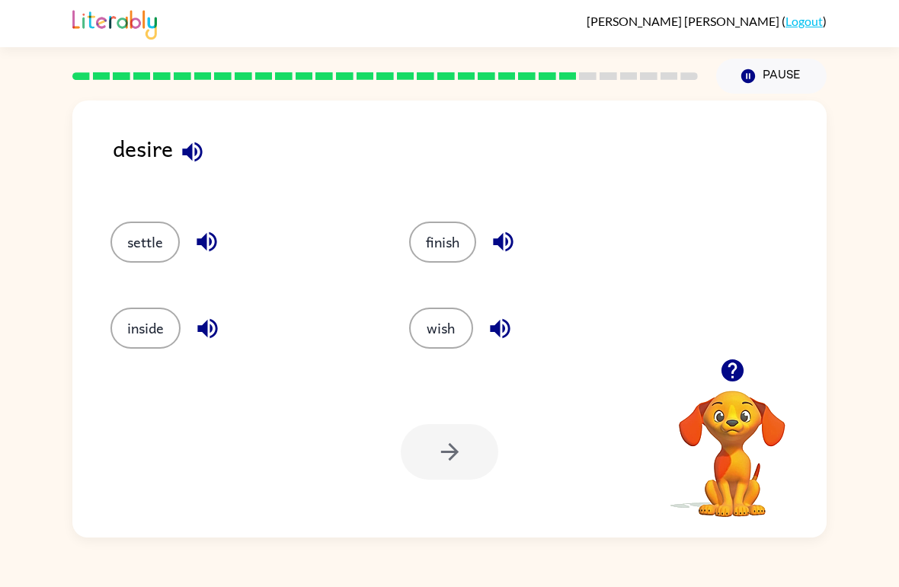
click at [144, 332] on button "inside" at bounding box center [145, 328] width 70 height 41
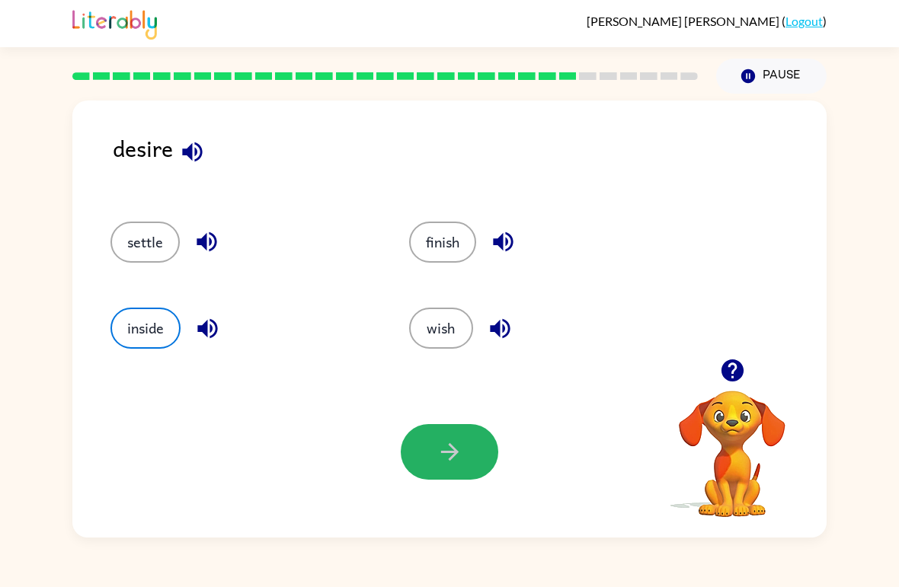
click at [437, 472] on button "button" at bounding box center [450, 452] width 98 height 56
click at [437, 472] on div at bounding box center [450, 452] width 98 height 56
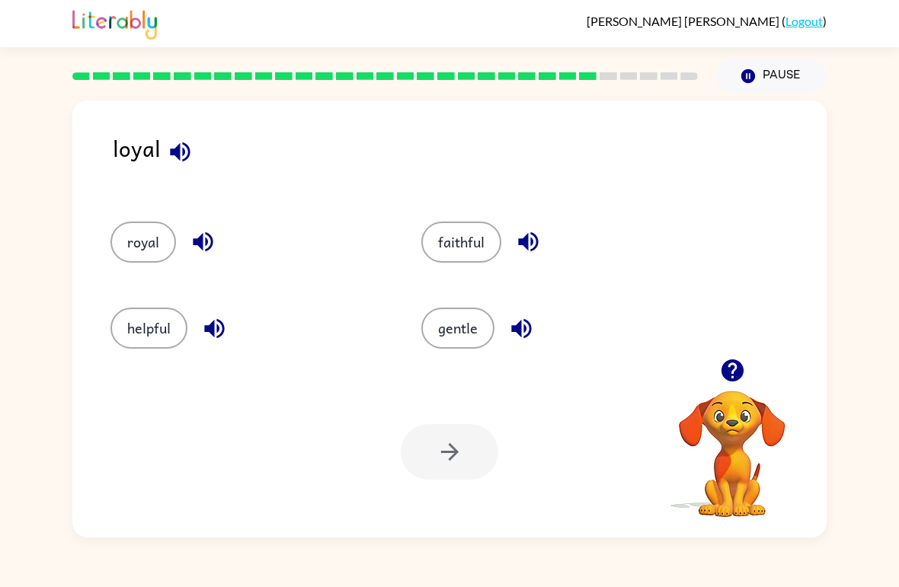
click at [137, 254] on button "royal" at bounding box center [143, 242] width 66 height 41
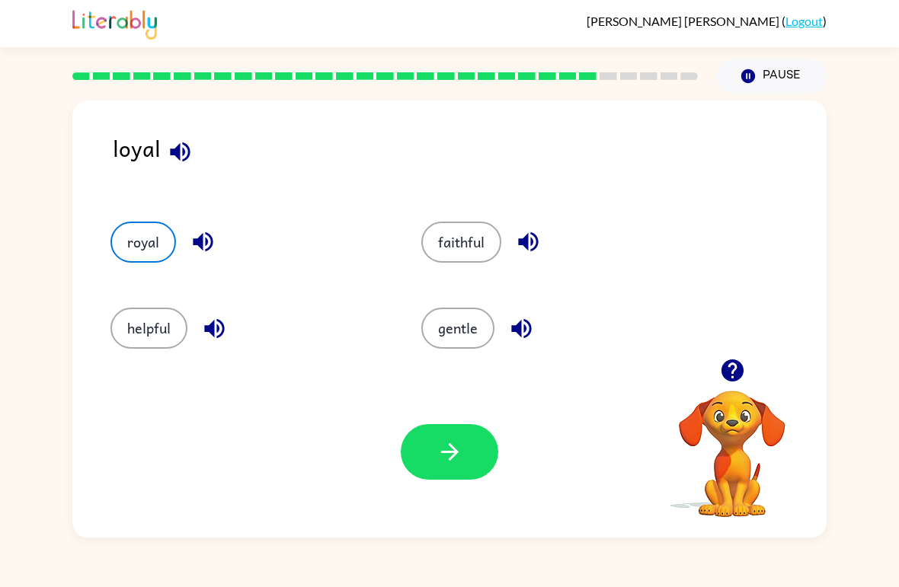
click at [441, 464] on icon "button" at bounding box center [450, 452] width 27 height 27
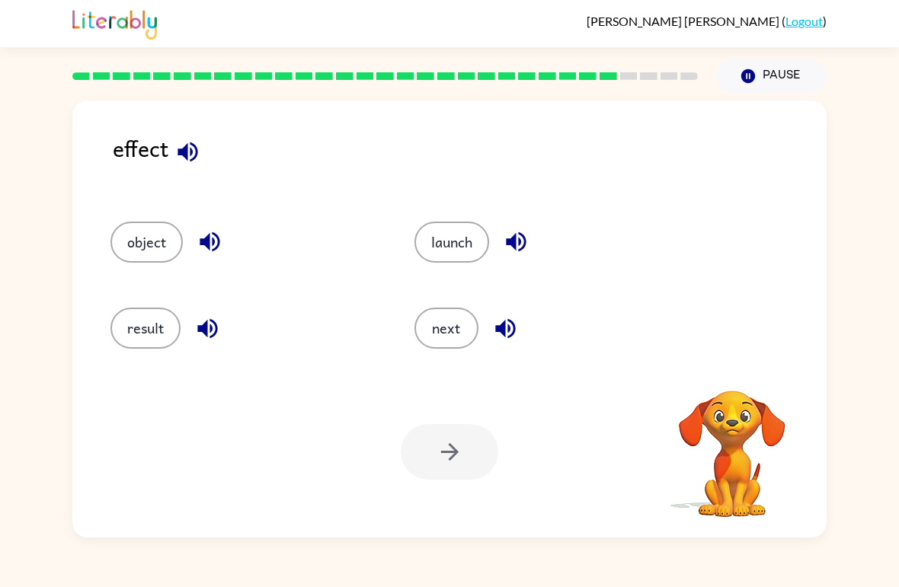
click at [459, 470] on div at bounding box center [450, 452] width 98 height 56
click at [146, 321] on button "result" at bounding box center [145, 328] width 70 height 41
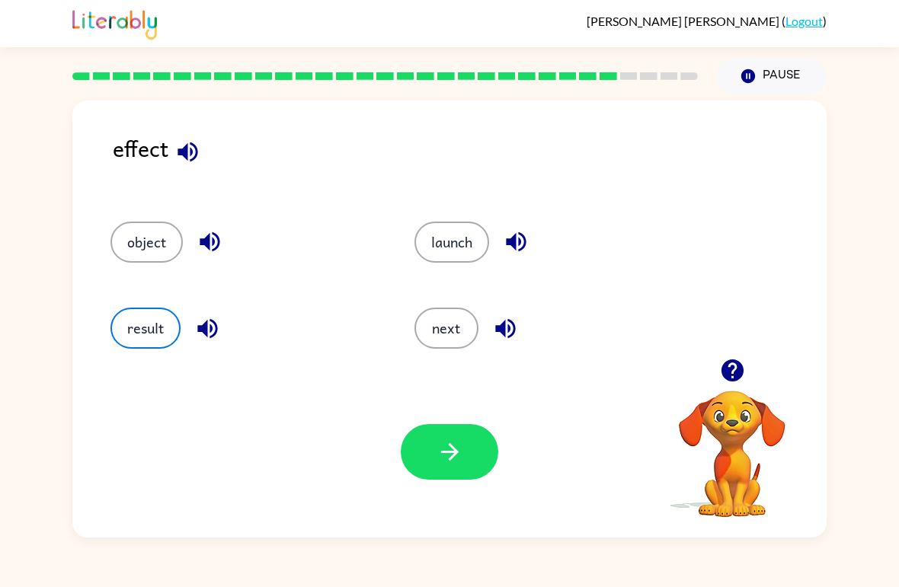
click at [457, 475] on button "button" at bounding box center [450, 452] width 98 height 56
click at [479, 450] on div at bounding box center [450, 452] width 98 height 56
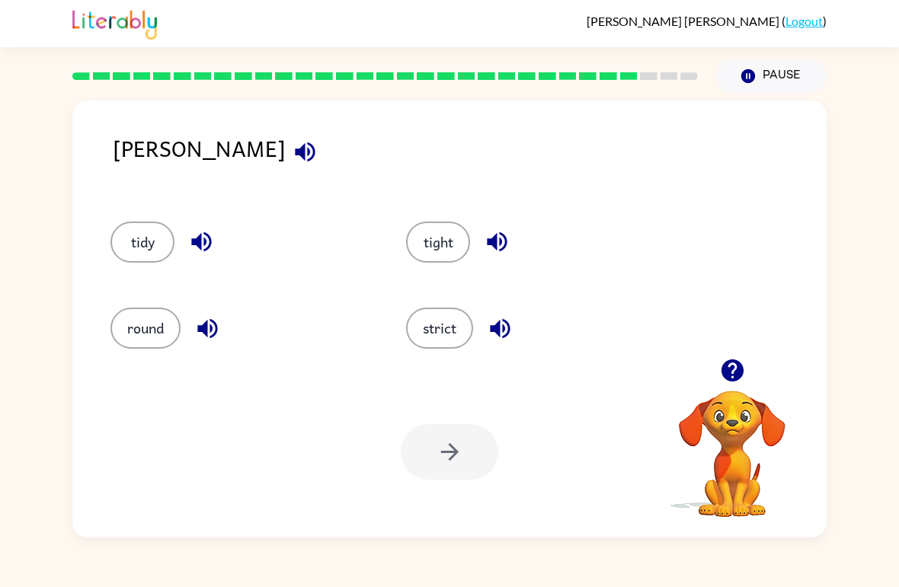
click at [434, 258] on button "tight" at bounding box center [438, 242] width 64 height 41
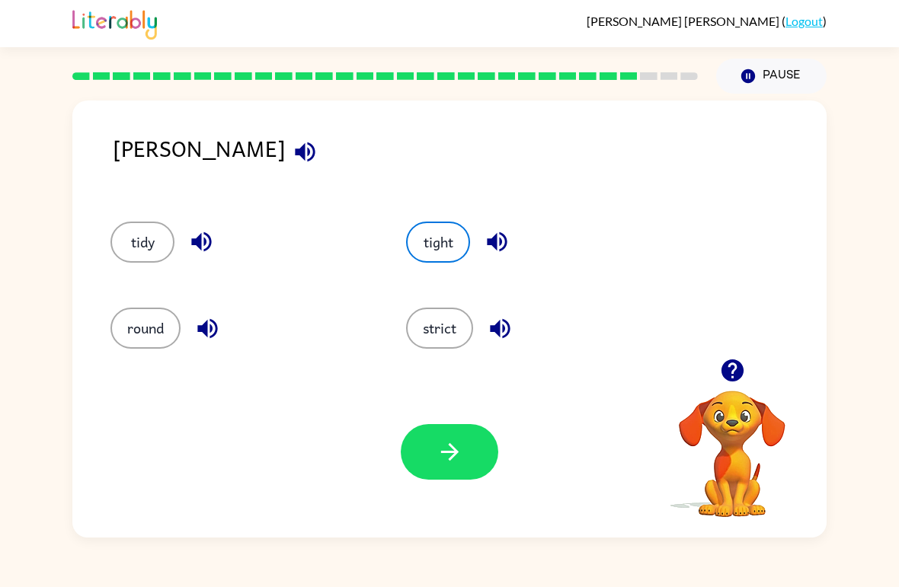
click at [447, 452] on icon "button" at bounding box center [450, 452] width 27 height 27
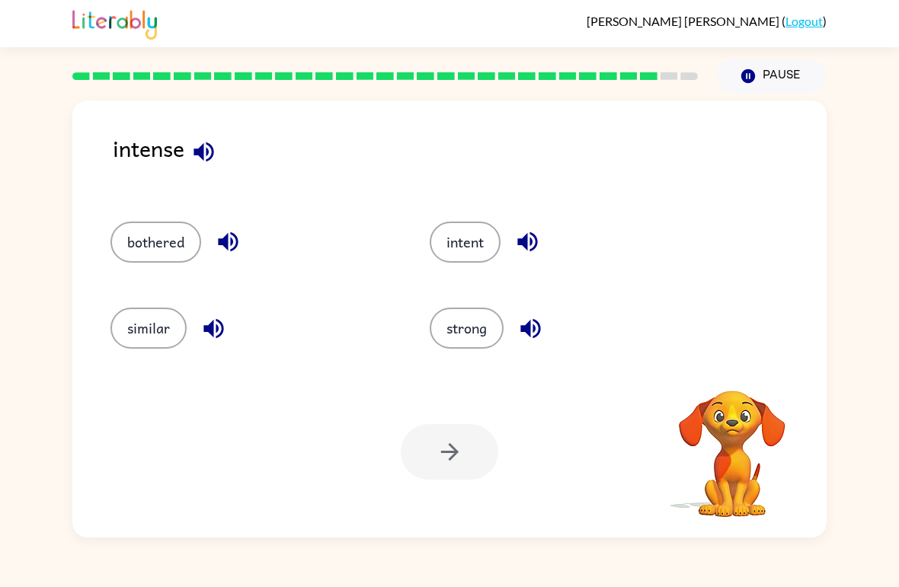
click at [481, 242] on button "intent" at bounding box center [465, 242] width 71 height 41
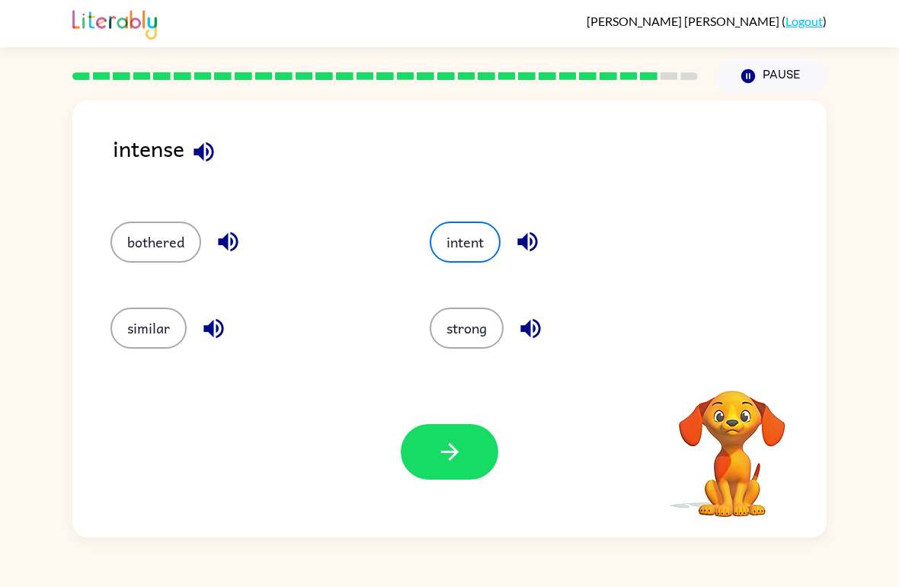
click at [450, 444] on icon "button" at bounding box center [450, 452] width 27 height 27
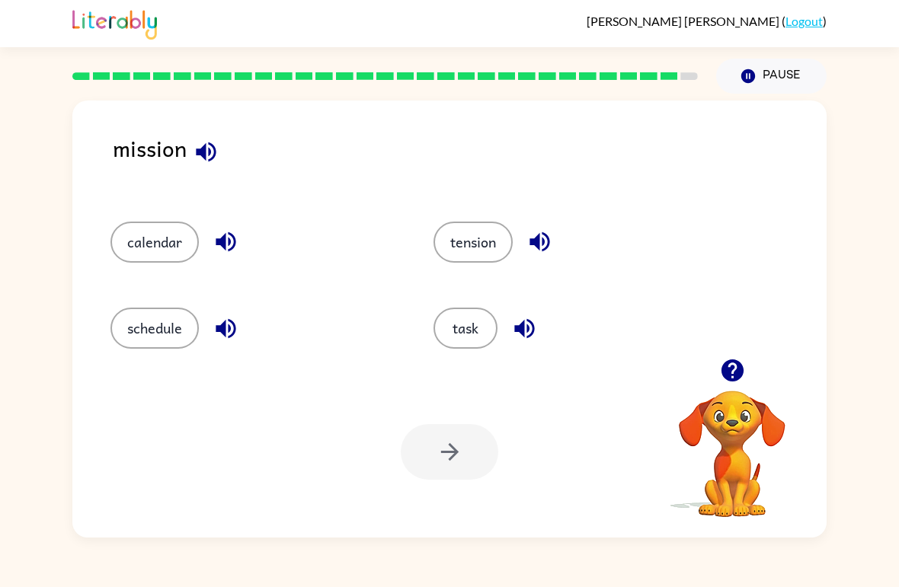
click at [486, 315] on button "task" at bounding box center [466, 328] width 64 height 41
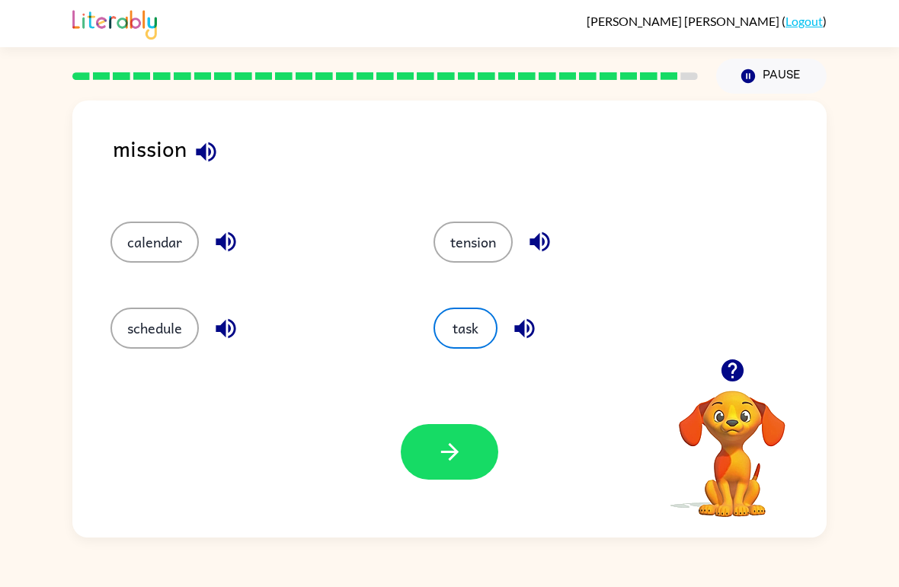
click at [478, 434] on button "button" at bounding box center [450, 452] width 98 height 56
